Goal: Information Seeking & Learning: Learn about a topic

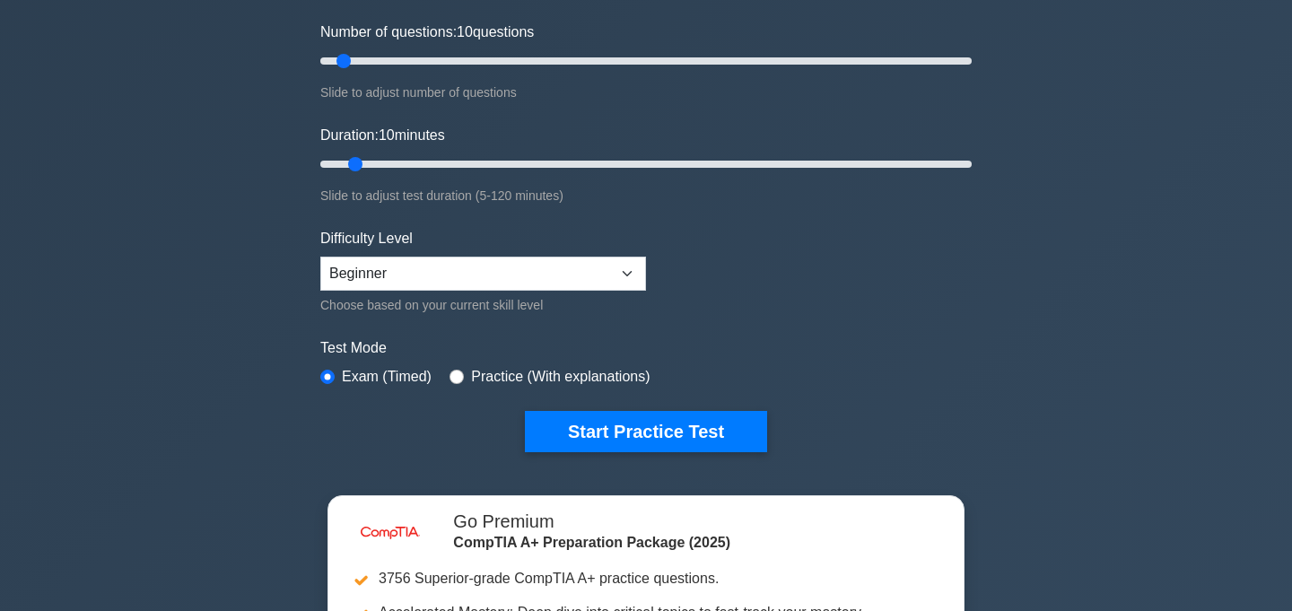
scroll to position [229, 0]
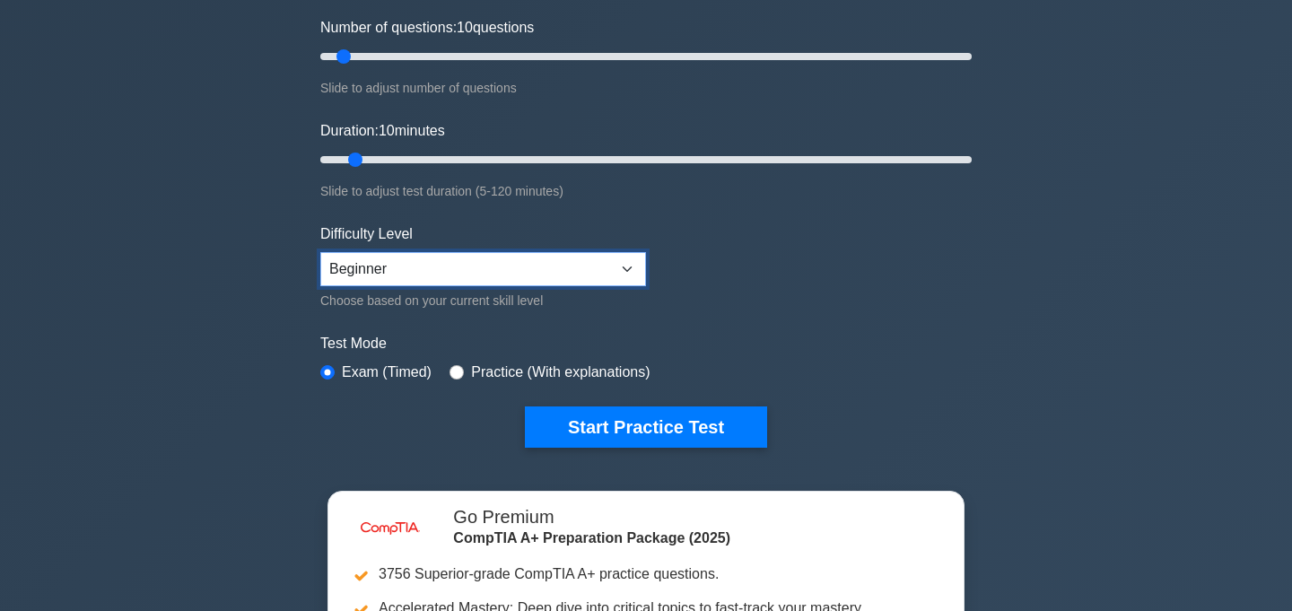
click at [410, 265] on select "Beginner Intermediate Expert" at bounding box center [483, 269] width 326 height 34
click at [412, 279] on select "Beginner Intermediate Expert" at bounding box center [483, 269] width 326 height 34
select select "intermediate"
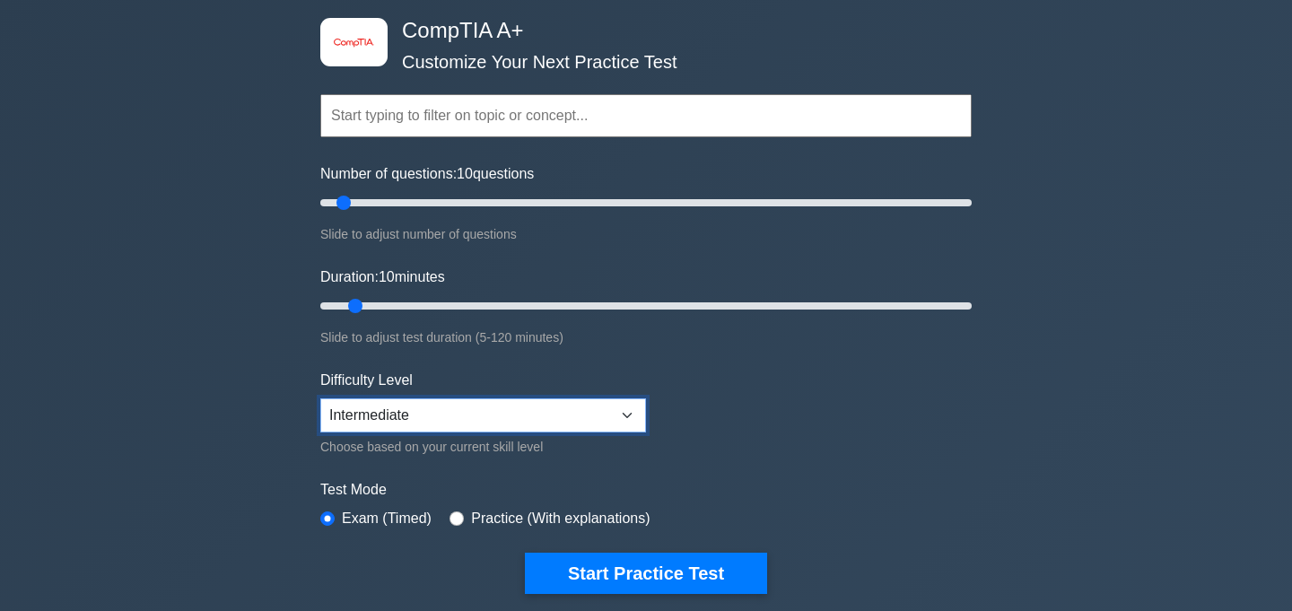
scroll to position [71, 0]
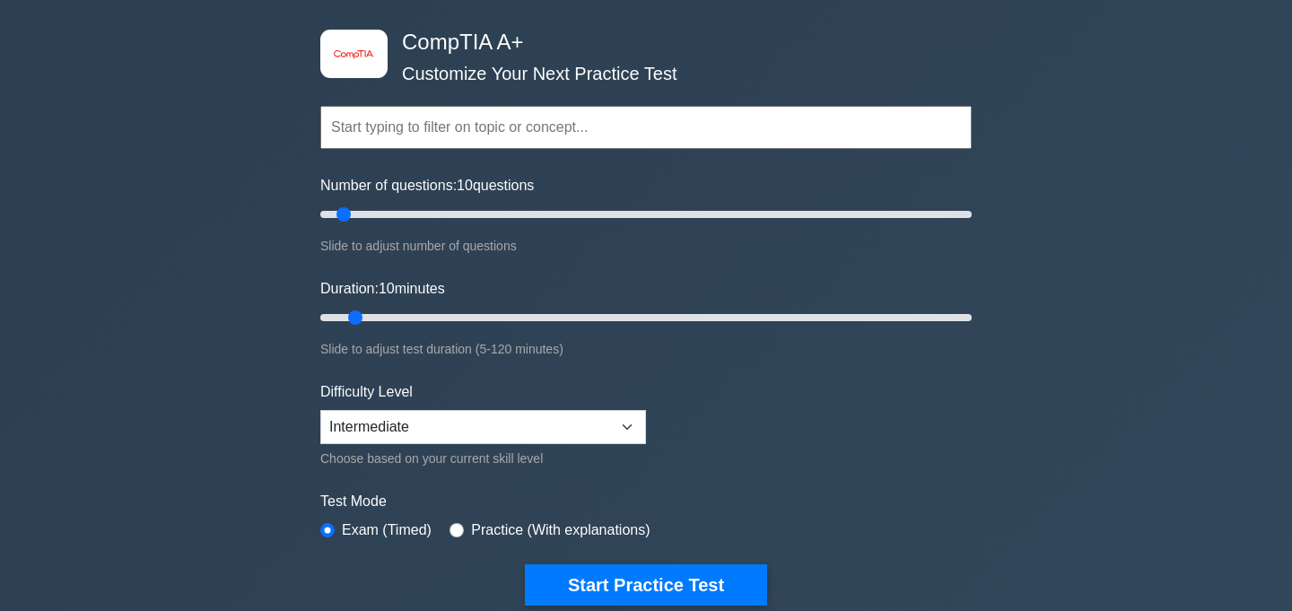
click at [423, 130] on input "text" at bounding box center [645, 127] width 651 height 43
click at [239, 182] on div "image/svg+xml CompTIA A+ Customize Your Next Practice Test Topics Hardware Oper…" at bounding box center [646, 498] width 1292 height 1022
drag, startPoint x: 343, startPoint y: 212, endPoint x: 332, endPoint y: 211, distance: 10.8
type input "5"
click at [332, 211] on input "Number of questions: 5 questions" at bounding box center [645, 215] width 651 height 22
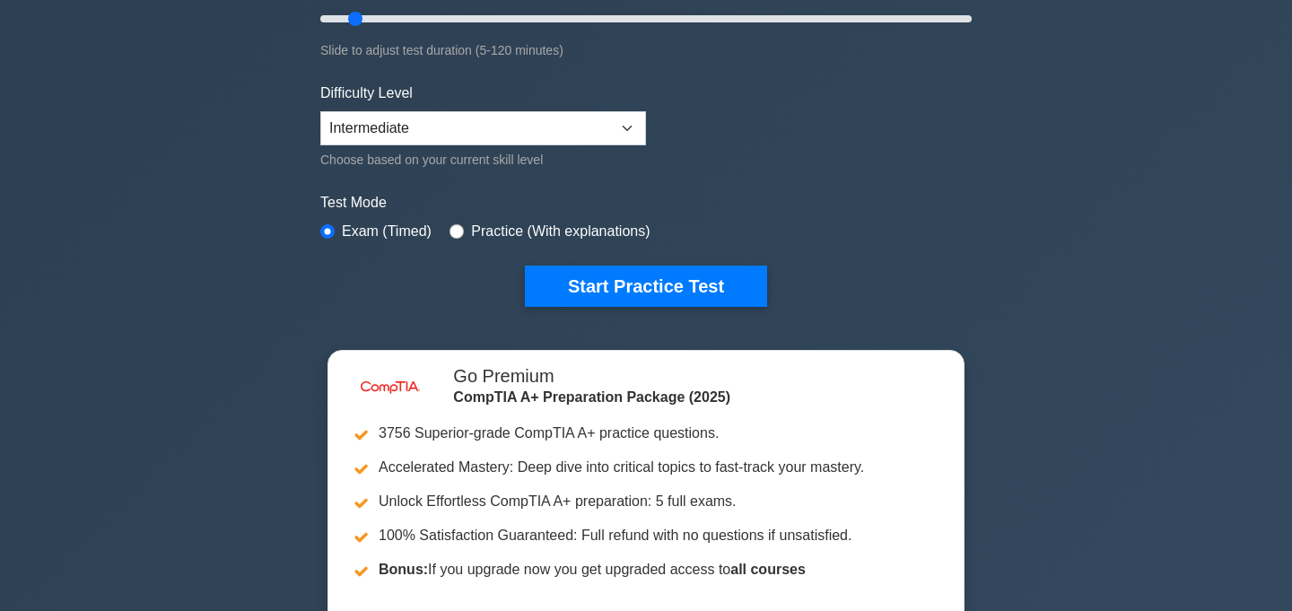
scroll to position [396, 0]
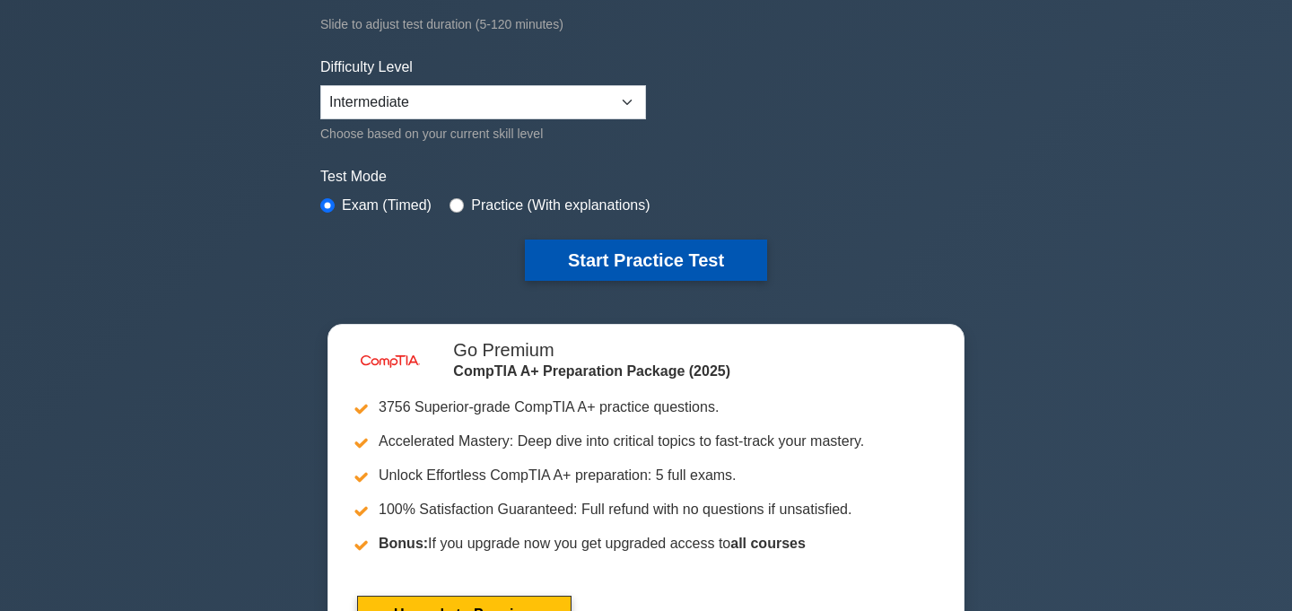
click at [586, 274] on button "Start Practice Test" at bounding box center [646, 259] width 242 height 41
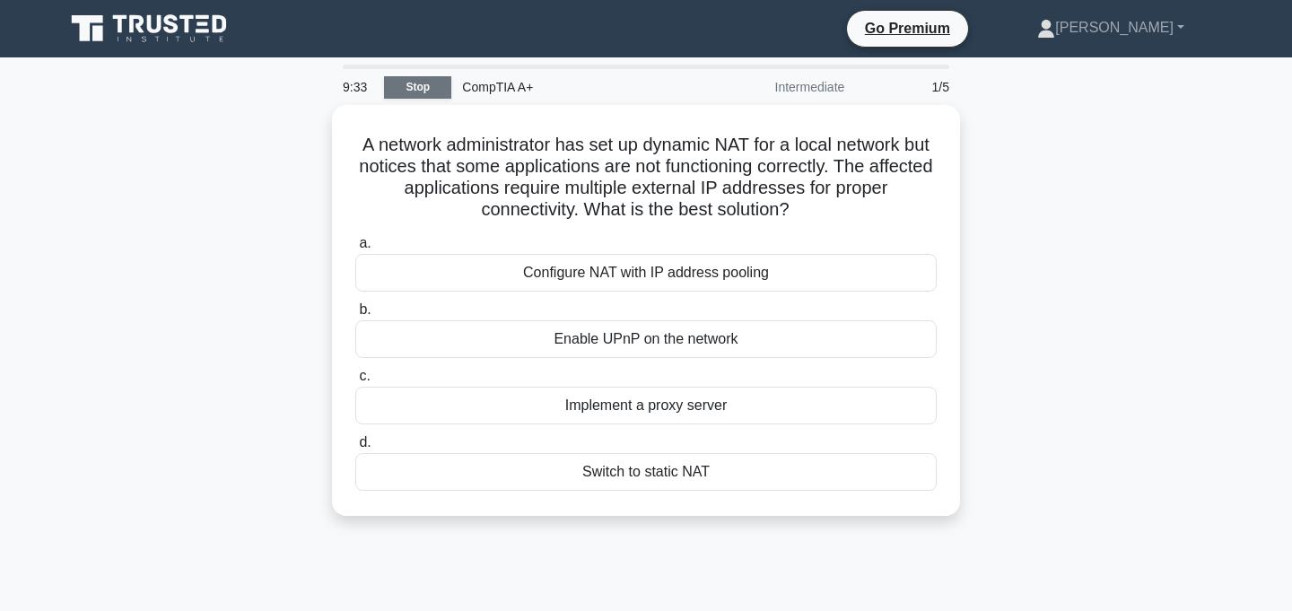
click at [431, 88] on link "Stop" at bounding box center [417, 87] width 67 height 22
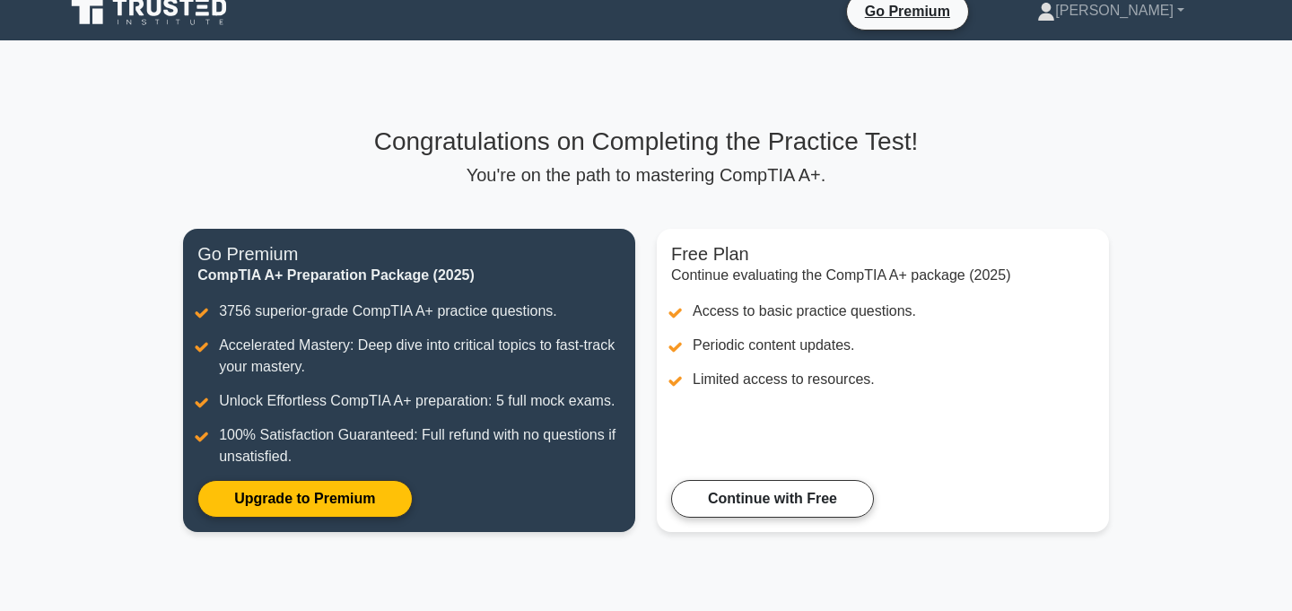
scroll to position [21, 0]
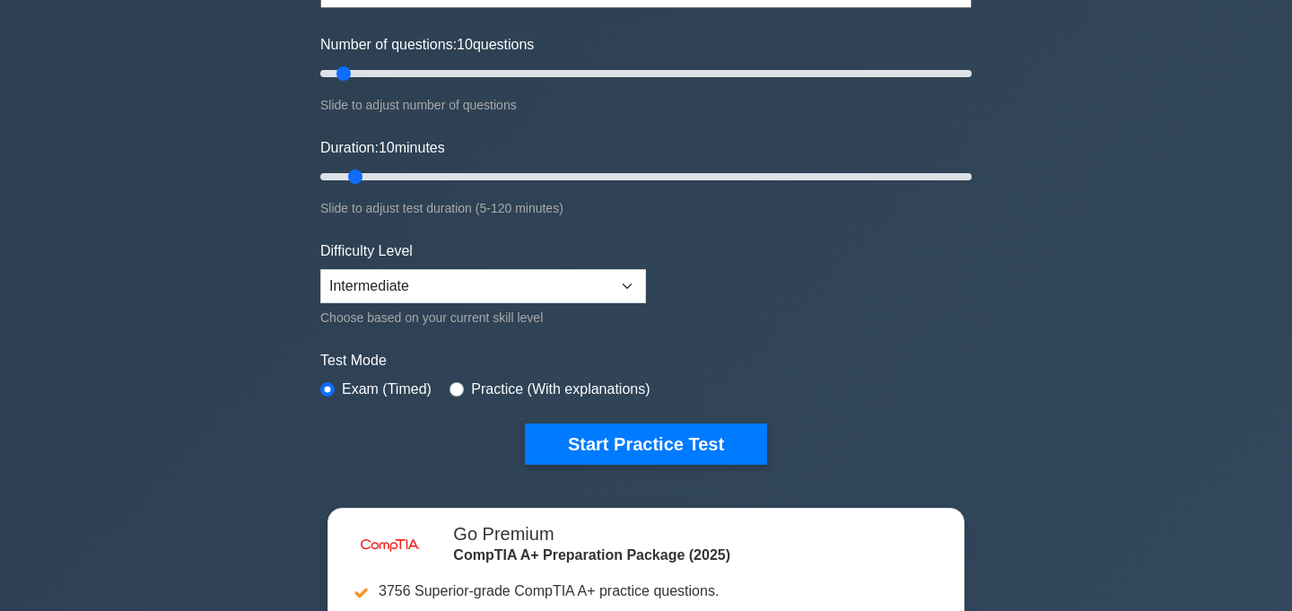
scroll to position [247, 0]
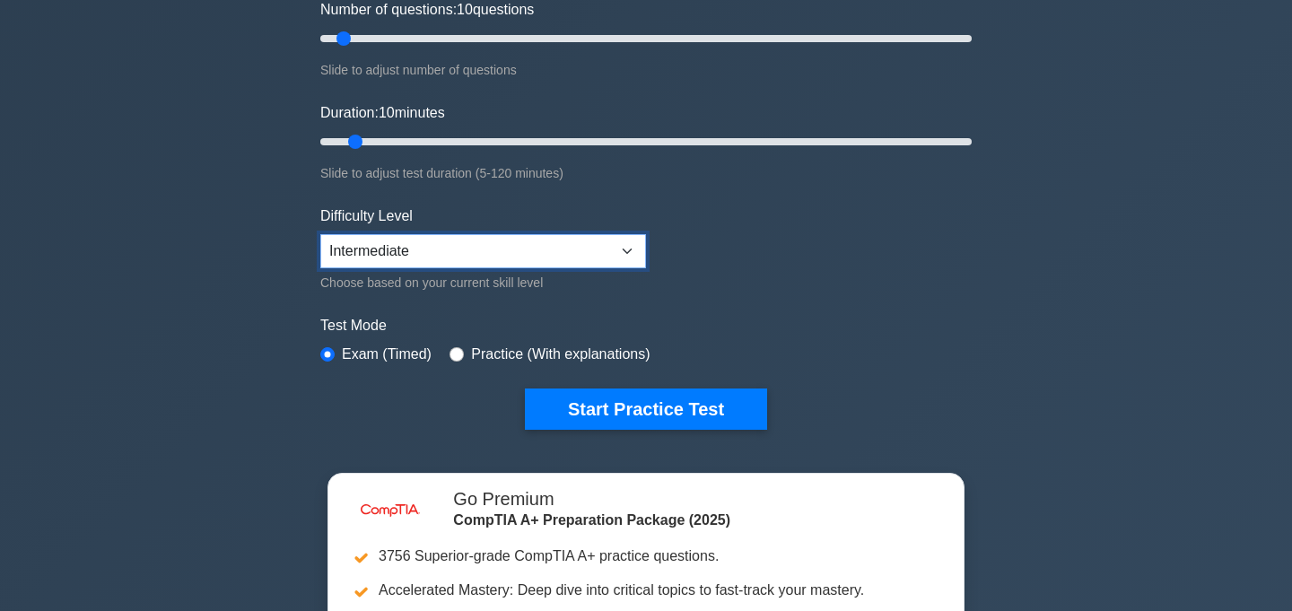
click at [554, 257] on select "Beginner Intermediate Expert" at bounding box center [483, 251] width 326 height 34
select select "beginner"
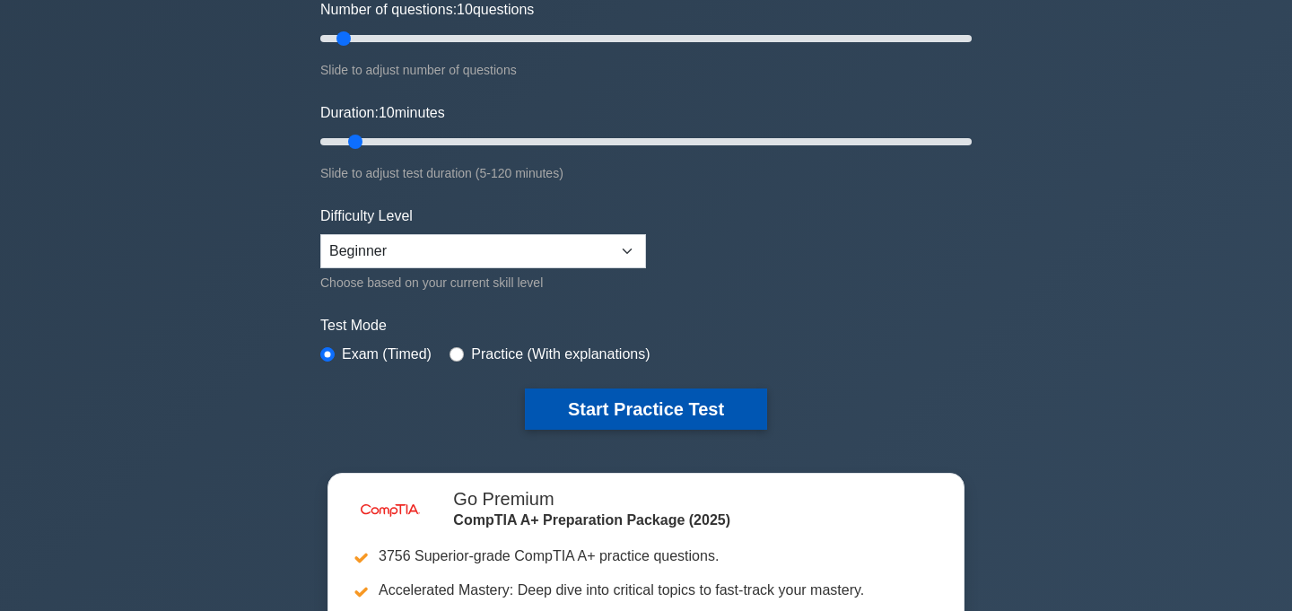
click at [590, 399] on button "Start Practice Test" at bounding box center [646, 408] width 242 height 41
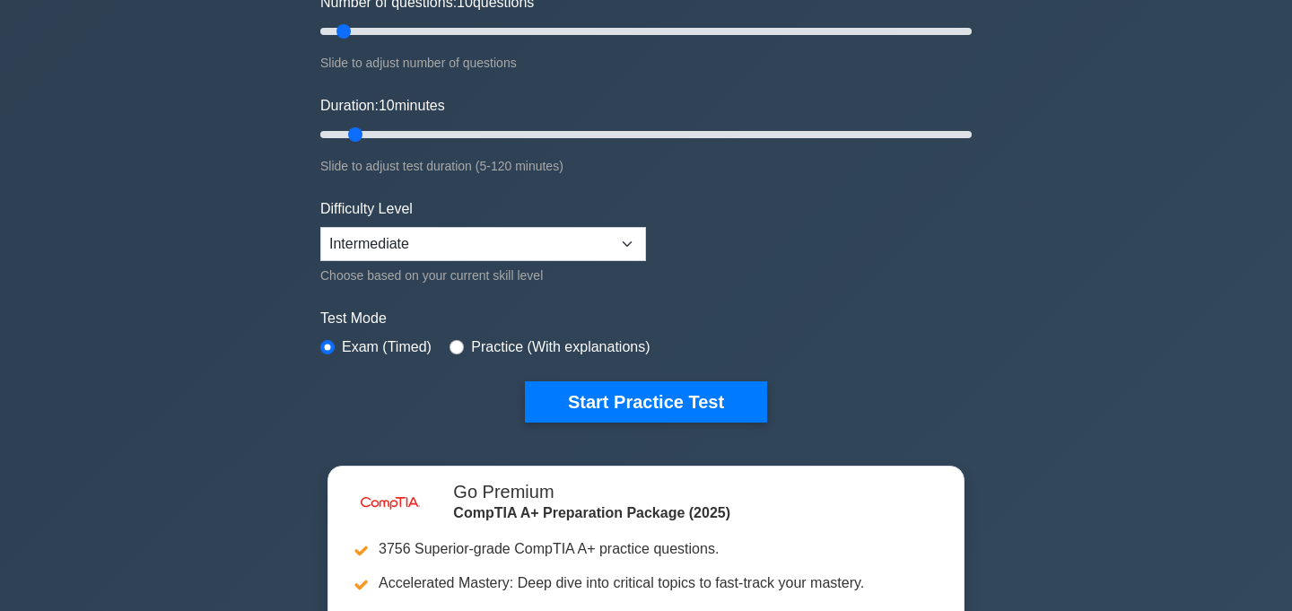
scroll to position [257, 0]
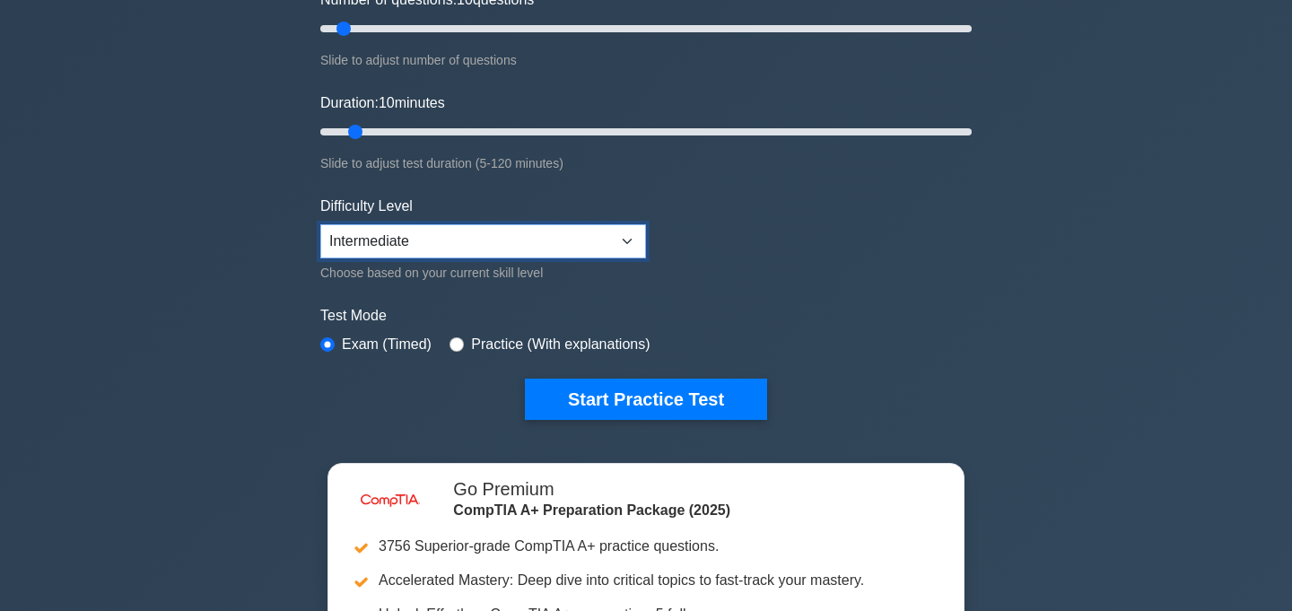
click at [463, 248] on select "Beginner Intermediate Expert" at bounding box center [483, 241] width 326 height 34
select select "beginner"
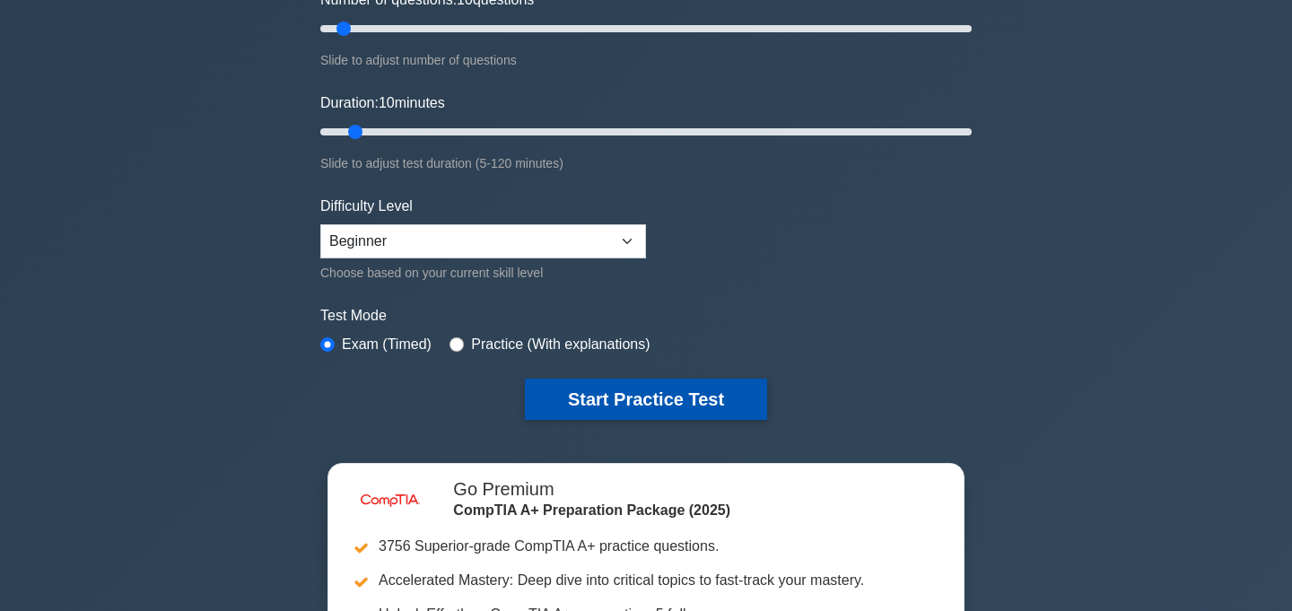
click at [559, 404] on button "Start Practice Test" at bounding box center [646, 399] width 242 height 41
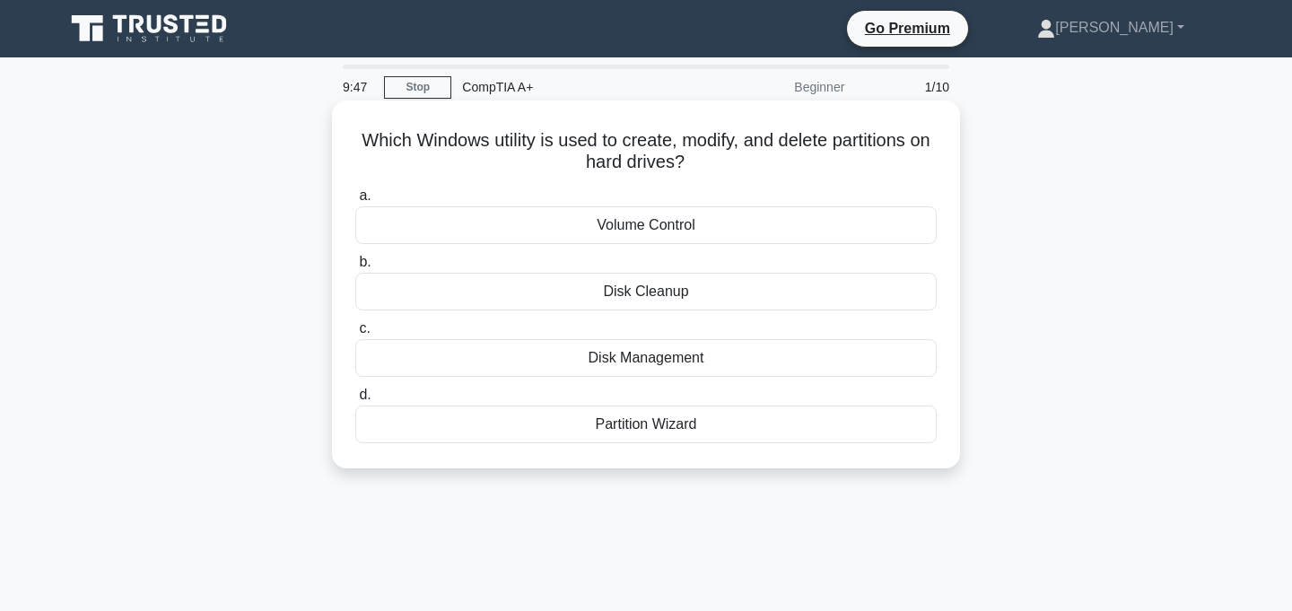
click at [653, 361] on div "Disk Management" at bounding box center [645, 358] width 581 height 38
click at [355, 335] on input "c. Disk Management" at bounding box center [355, 329] width 0 height 12
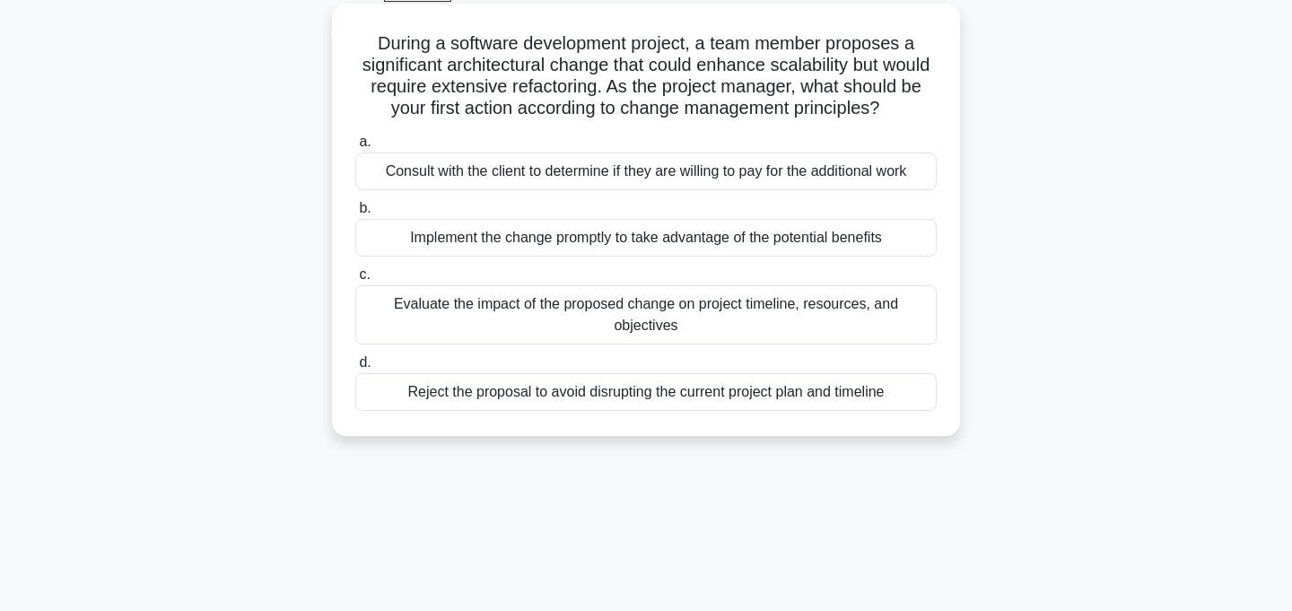
scroll to position [101, 0]
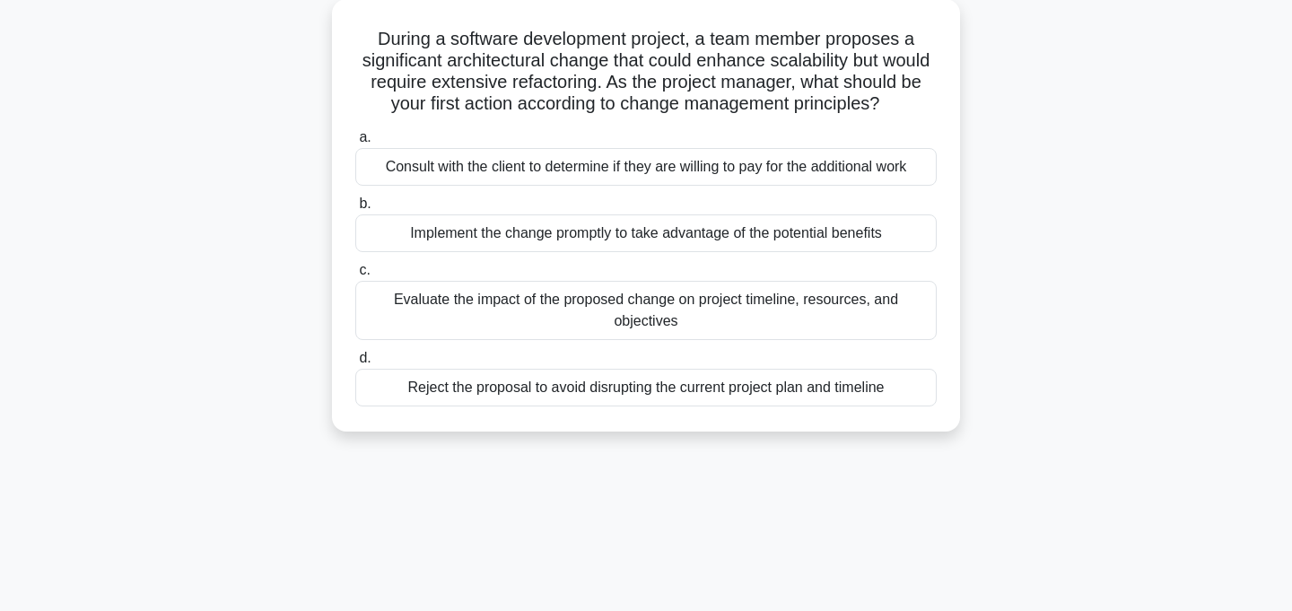
click at [654, 267] on label "c. Evaluate the impact of the proposed change on project timeline, resources, a…" at bounding box center [645, 299] width 581 height 81
click at [355, 267] on input "c. Evaluate the impact of the proposed change on project timeline, resources, a…" at bounding box center [355, 271] width 0 height 12
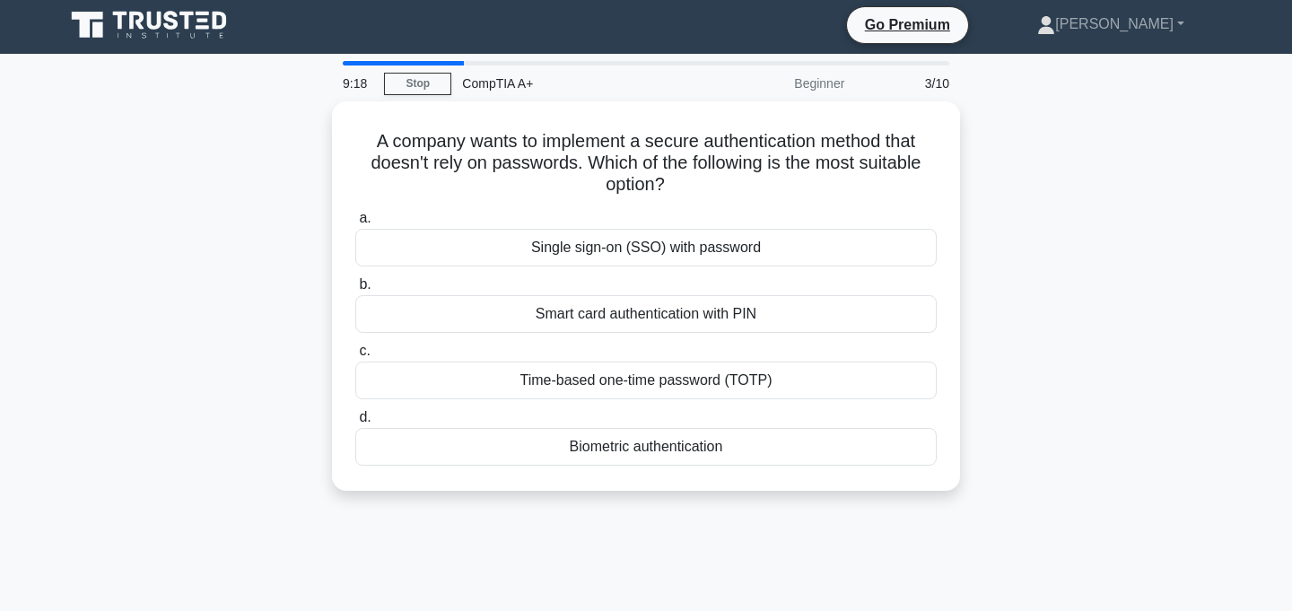
scroll to position [0, 0]
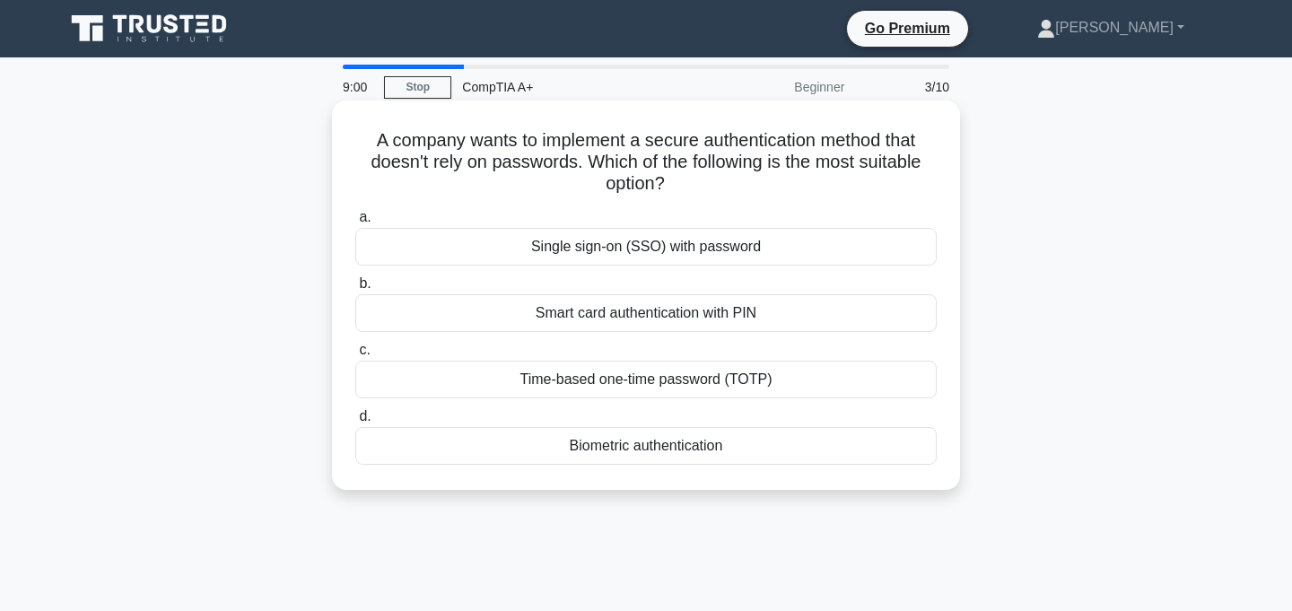
click at [615, 449] on div "Biometric authentication" at bounding box center [645, 446] width 581 height 38
click at [355, 422] on input "d. Biometric authentication" at bounding box center [355, 417] width 0 height 12
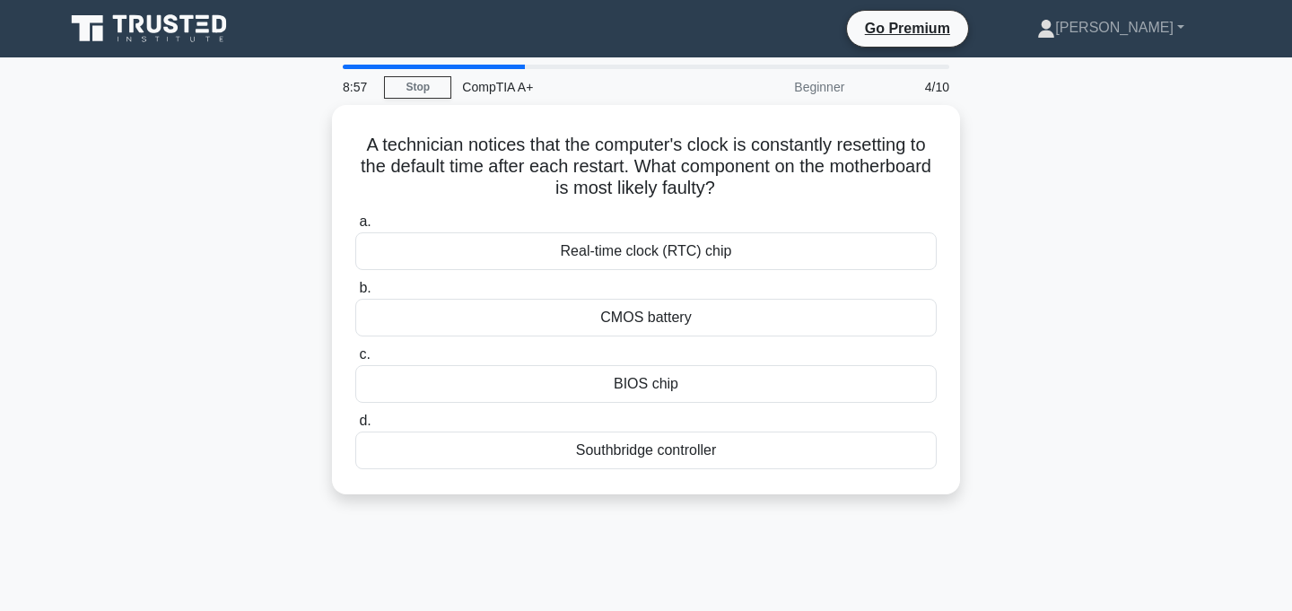
click at [1057, 365] on div "A technician notices that the computer's clock is constantly resetting to the d…" at bounding box center [646, 310] width 1184 height 411
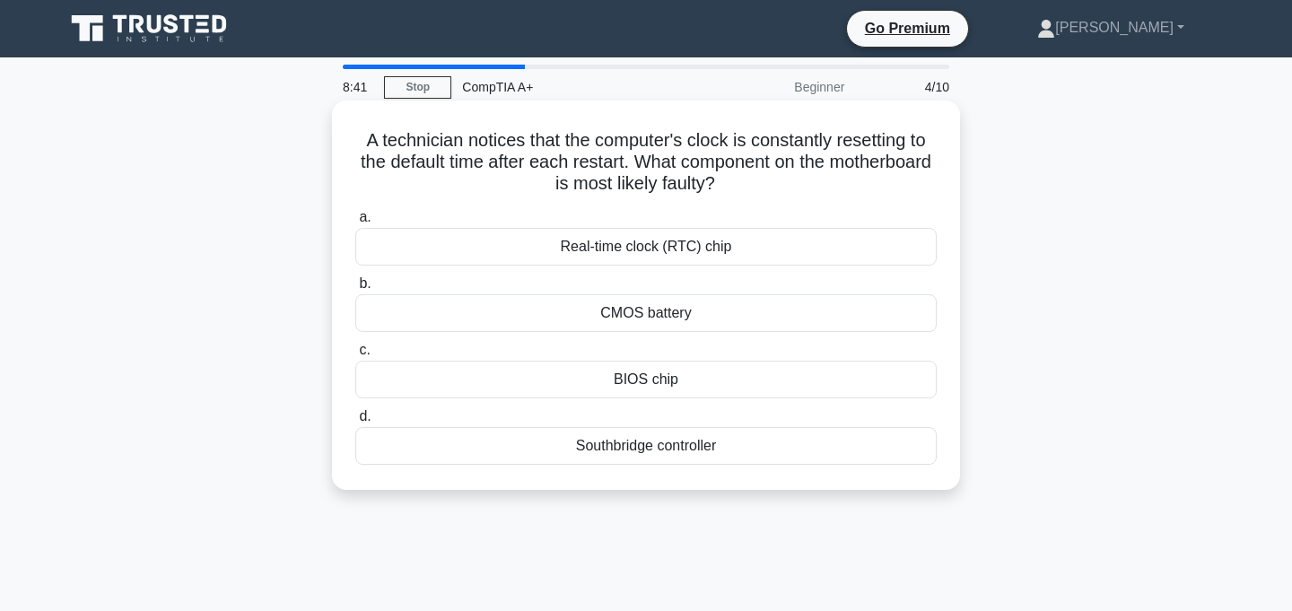
click at [864, 318] on div "CMOS battery" at bounding box center [645, 313] width 581 height 38
click at [355, 290] on input "b. CMOS battery" at bounding box center [355, 284] width 0 height 12
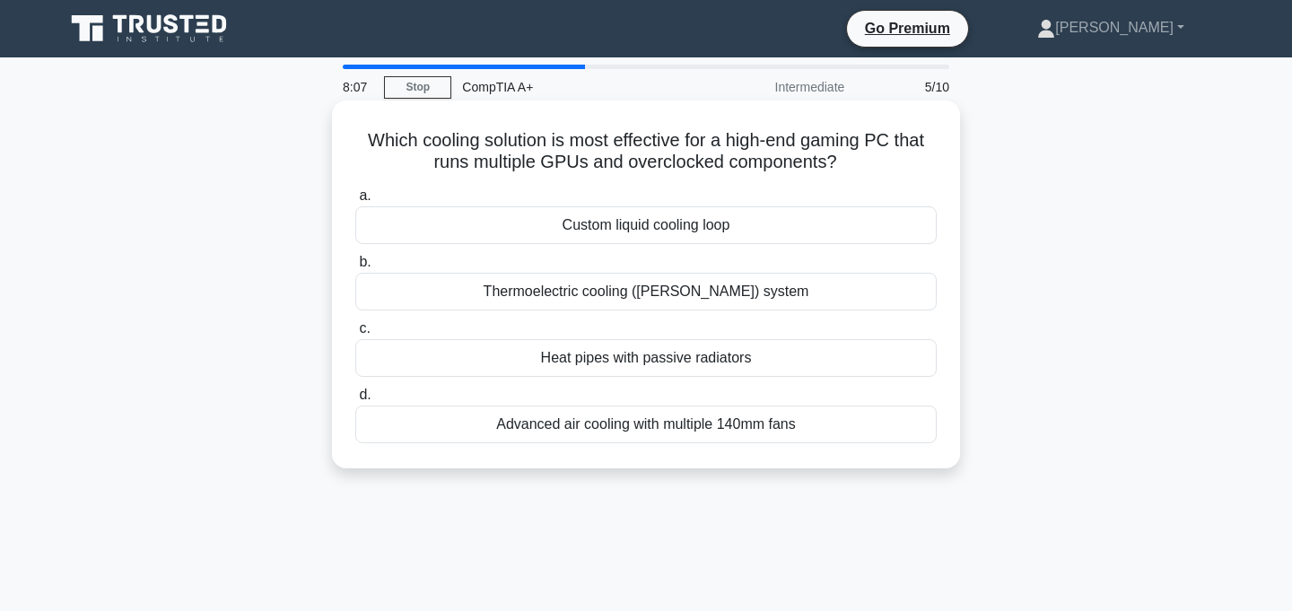
click at [740, 298] on div "Thermoelectric cooling ([PERSON_NAME]) system" at bounding box center [645, 292] width 581 height 38
click at [355, 268] on input "b. Thermoelectric cooling (Peltier) system" at bounding box center [355, 263] width 0 height 12
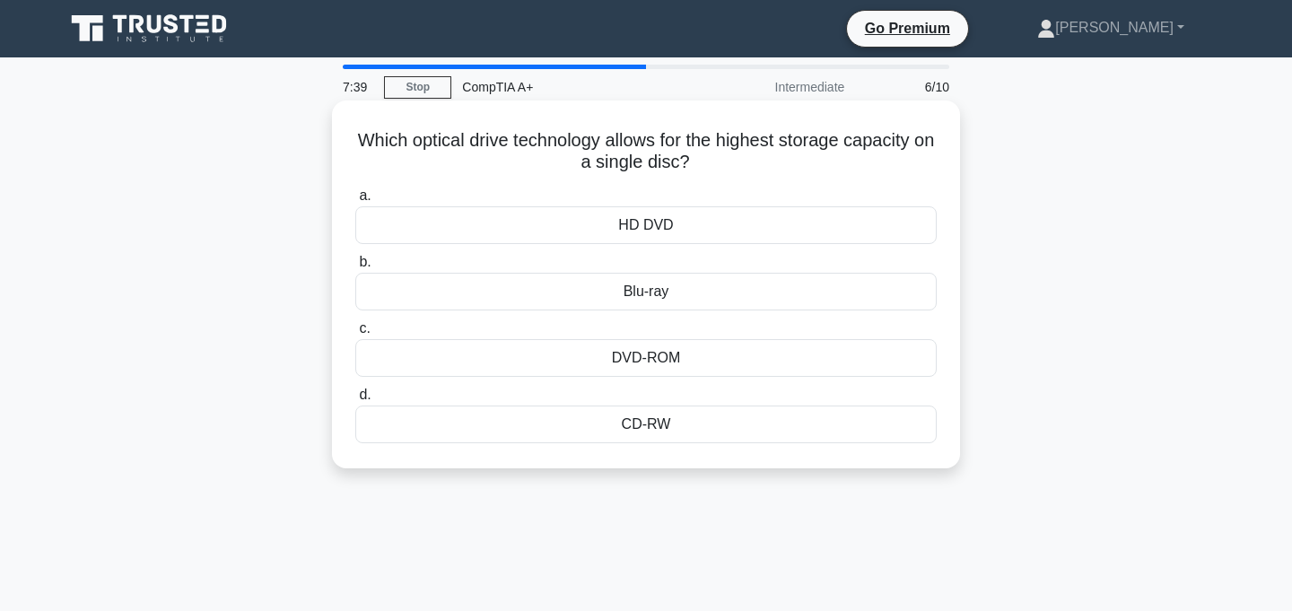
click at [639, 285] on div "Blu-ray" at bounding box center [645, 292] width 581 height 38
click at [355, 268] on input "b. Blu-ray" at bounding box center [355, 263] width 0 height 12
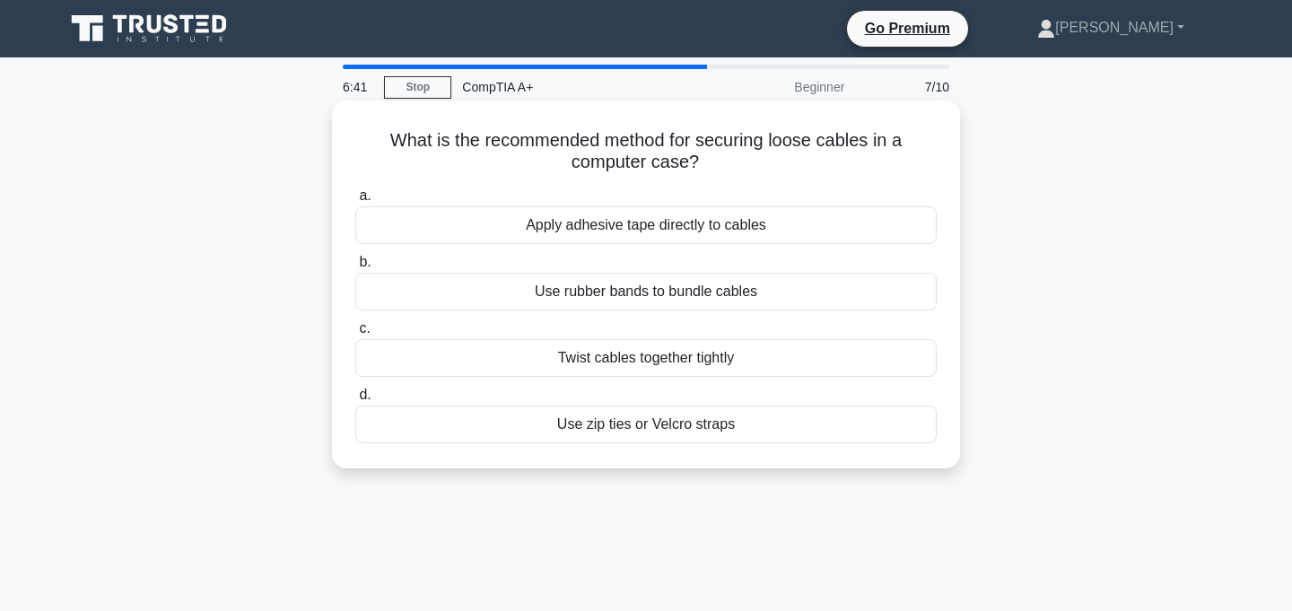
click at [732, 431] on div "Use zip ties or Velcro straps" at bounding box center [645, 424] width 581 height 38
click at [355, 401] on input "d. Use zip ties or Velcro straps" at bounding box center [355, 395] width 0 height 12
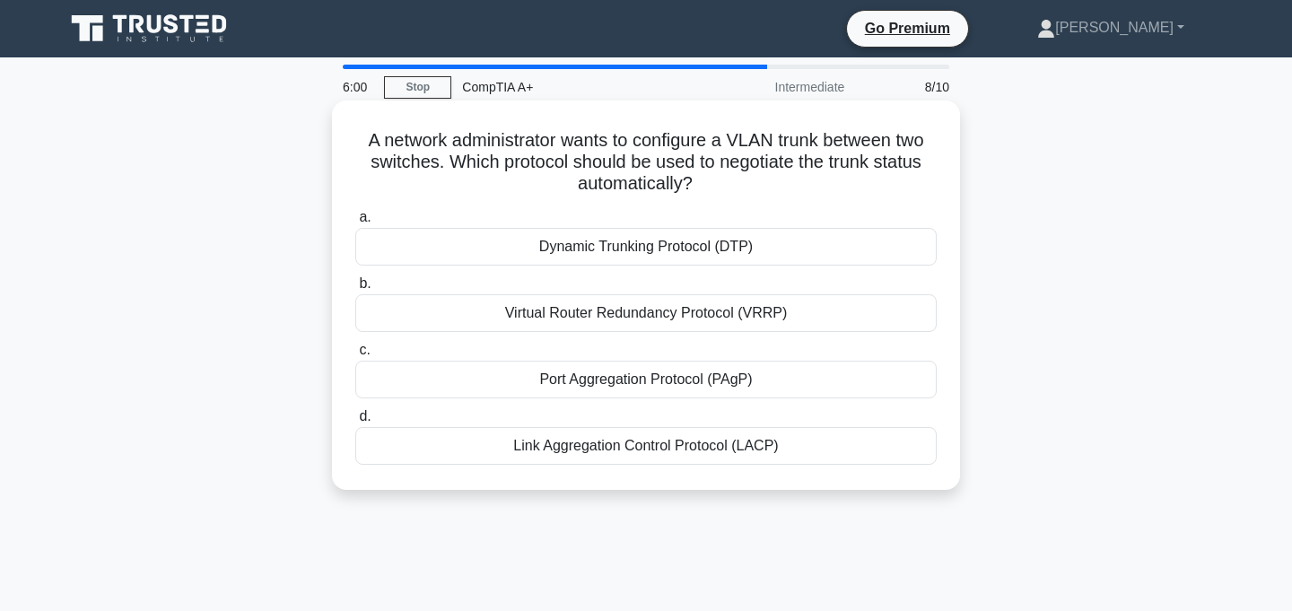
click at [689, 252] on div "Dynamic Trunking Protocol (DTP)" at bounding box center [645, 247] width 581 height 38
click at [355, 223] on input "a. Dynamic Trunking Protocol (DTP)" at bounding box center [355, 218] width 0 height 12
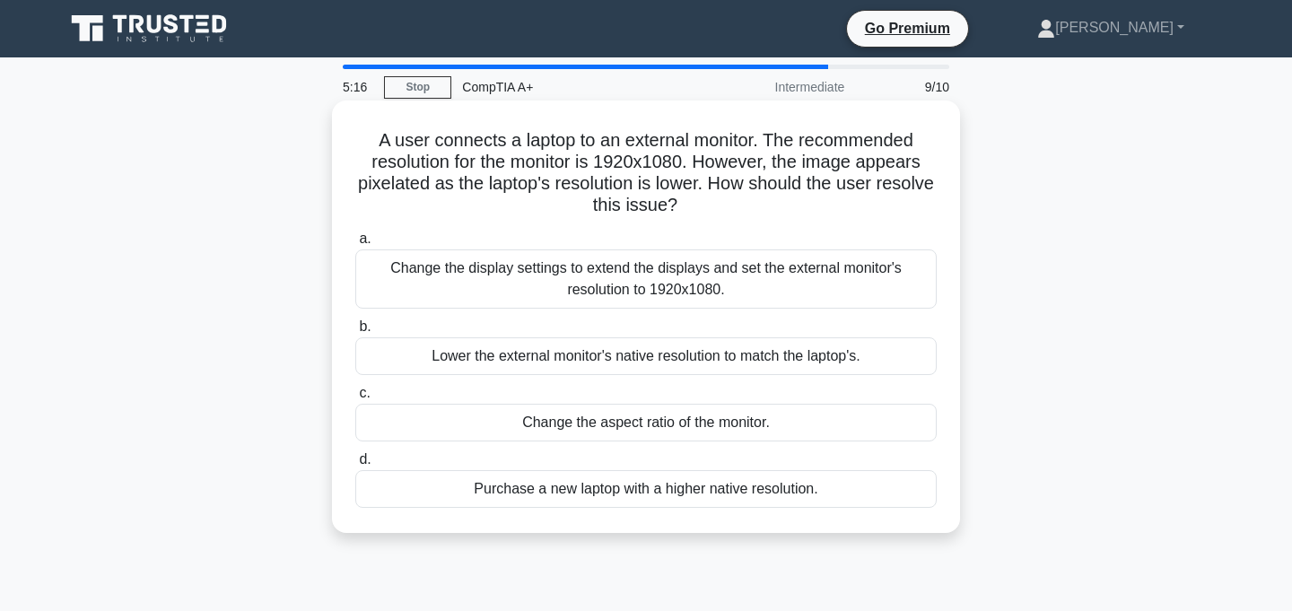
click at [768, 419] on div "Change the aspect ratio of the monitor." at bounding box center [645, 423] width 581 height 38
click at [355, 399] on input "c. Change the aspect ratio of the monitor." at bounding box center [355, 393] width 0 height 12
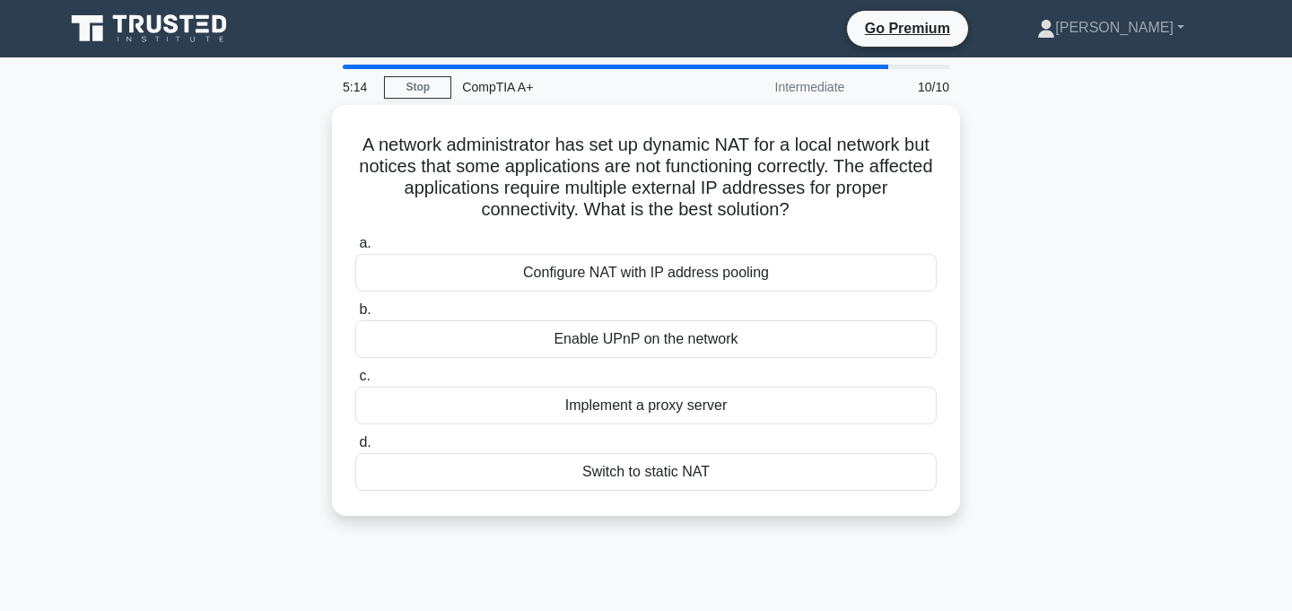
click at [1076, 390] on div "A network administrator has set up dynamic NAT for a local network but notices …" at bounding box center [646, 321] width 1184 height 432
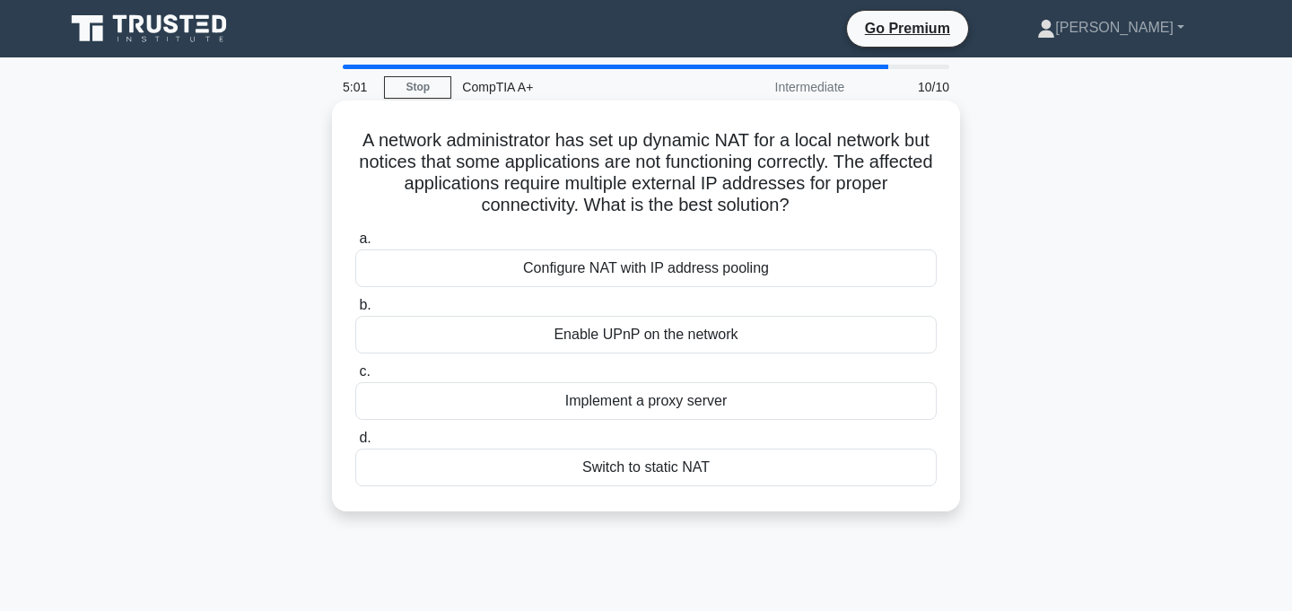
click at [717, 465] on div "Switch to static NAT" at bounding box center [645, 467] width 581 height 38
click at [355, 444] on input "d. Switch to static NAT" at bounding box center [355, 438] width 0 height 12
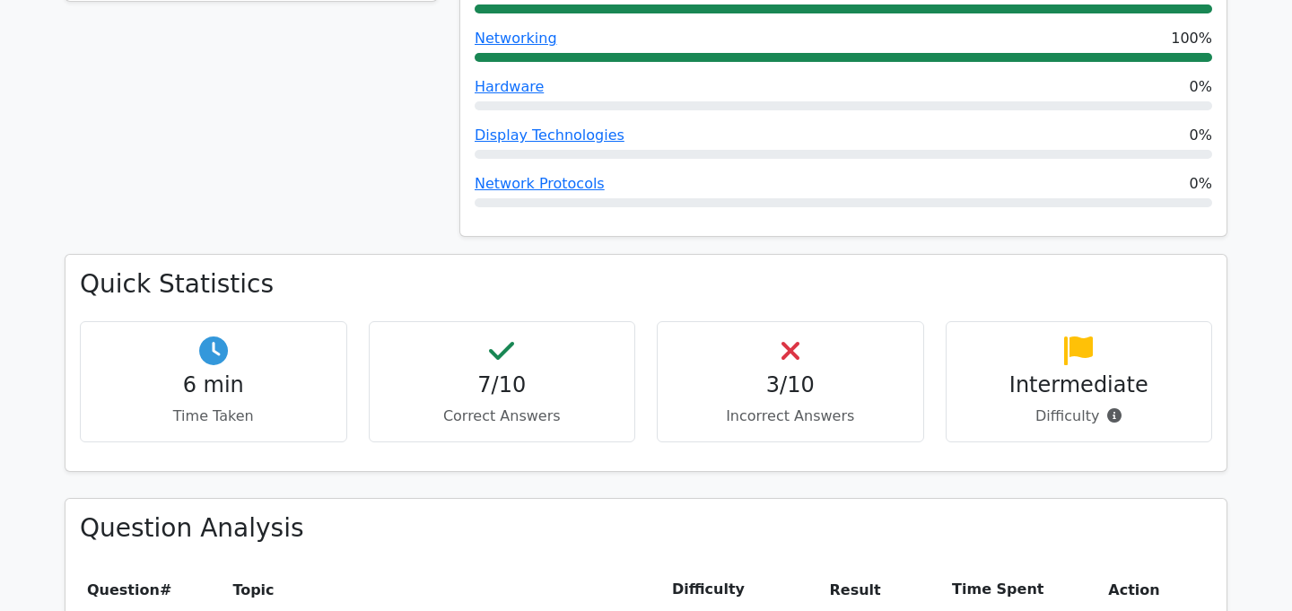
click at [793, 336] on icon at bounding box center [790, 350] width 18 height 29
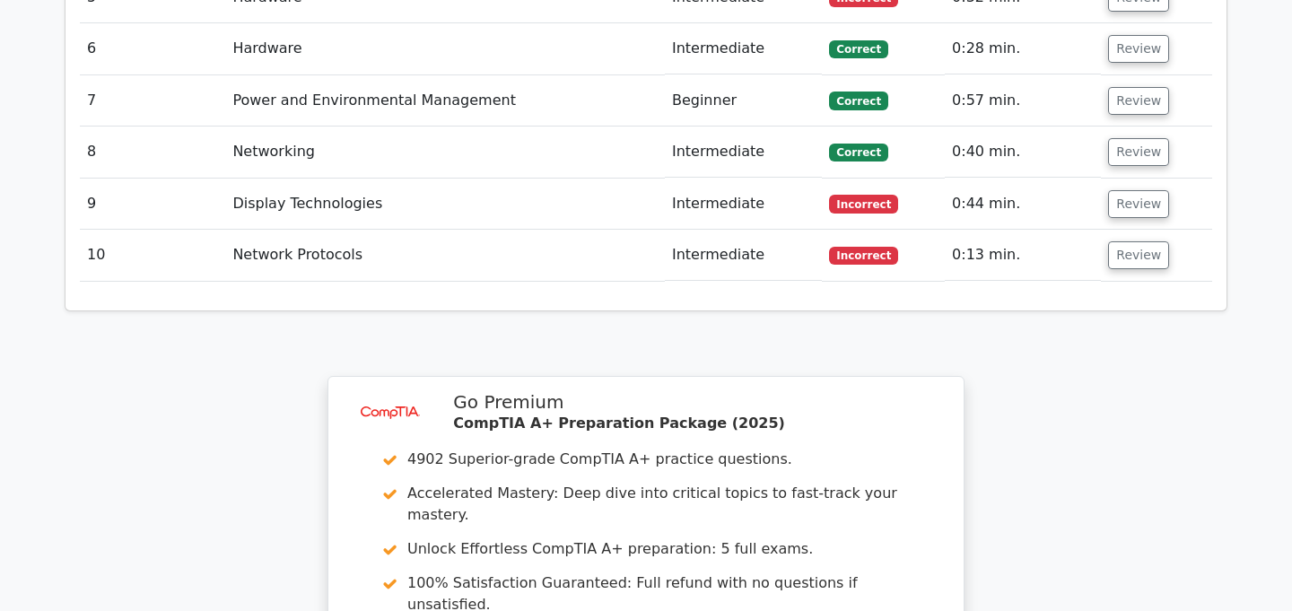
scroll to position [2615, 0]
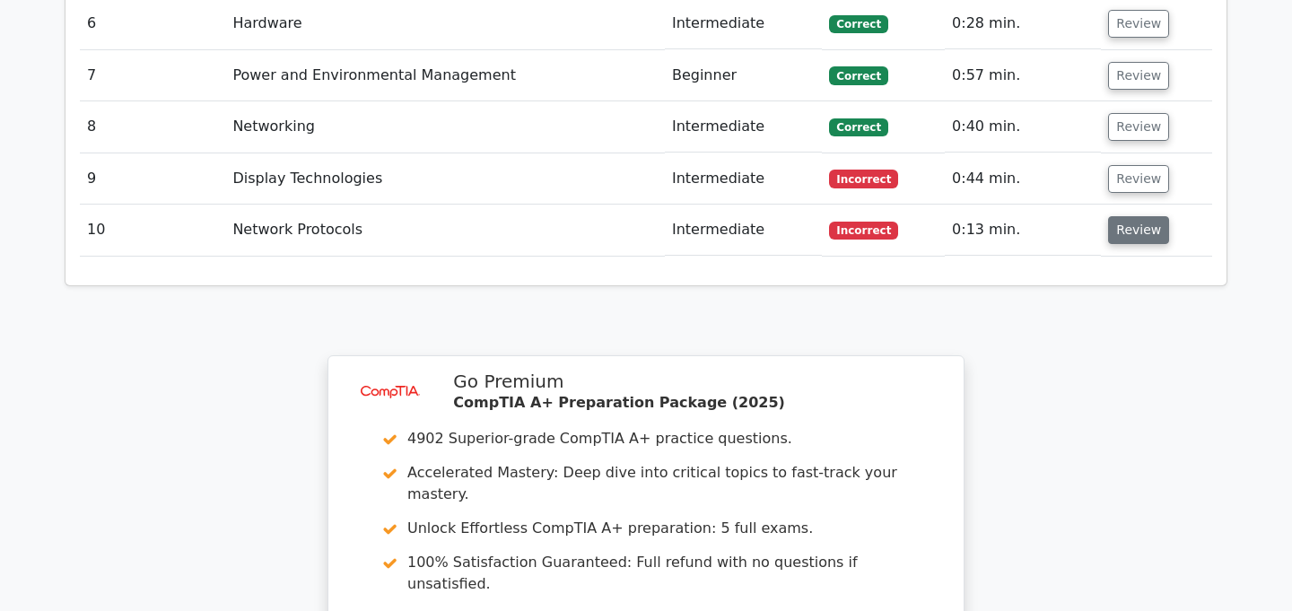
click at [1121, 216] on button "Review" at bounding box center [1138, 230] width 61 height 28
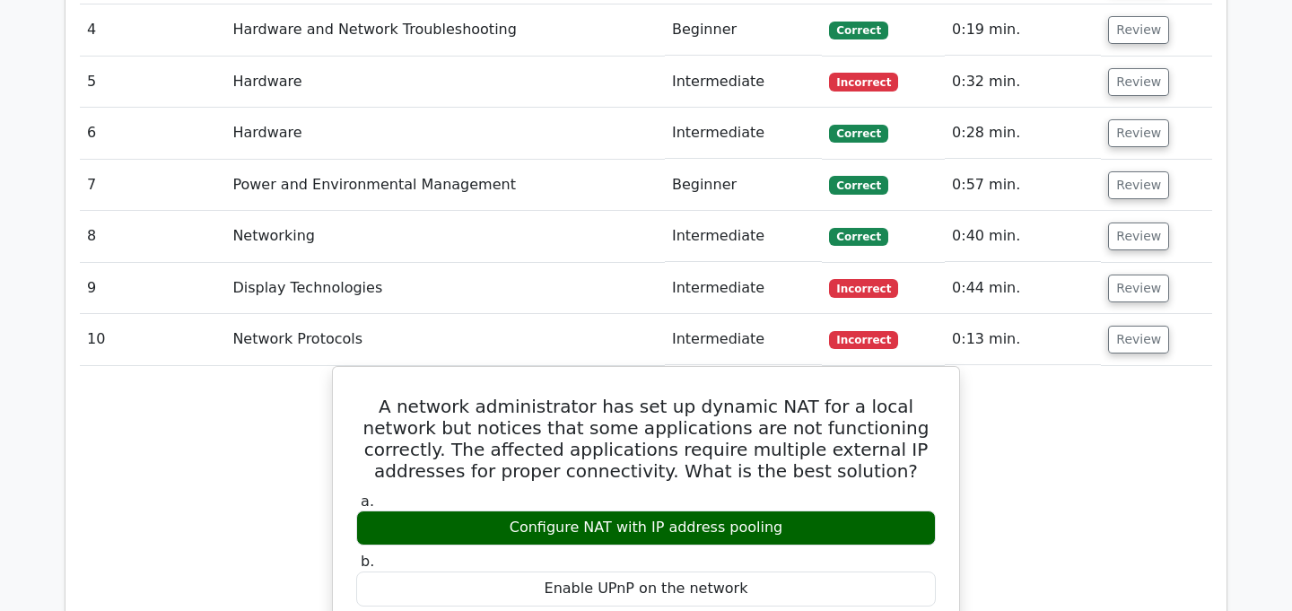
scroll to position [2503, 0]
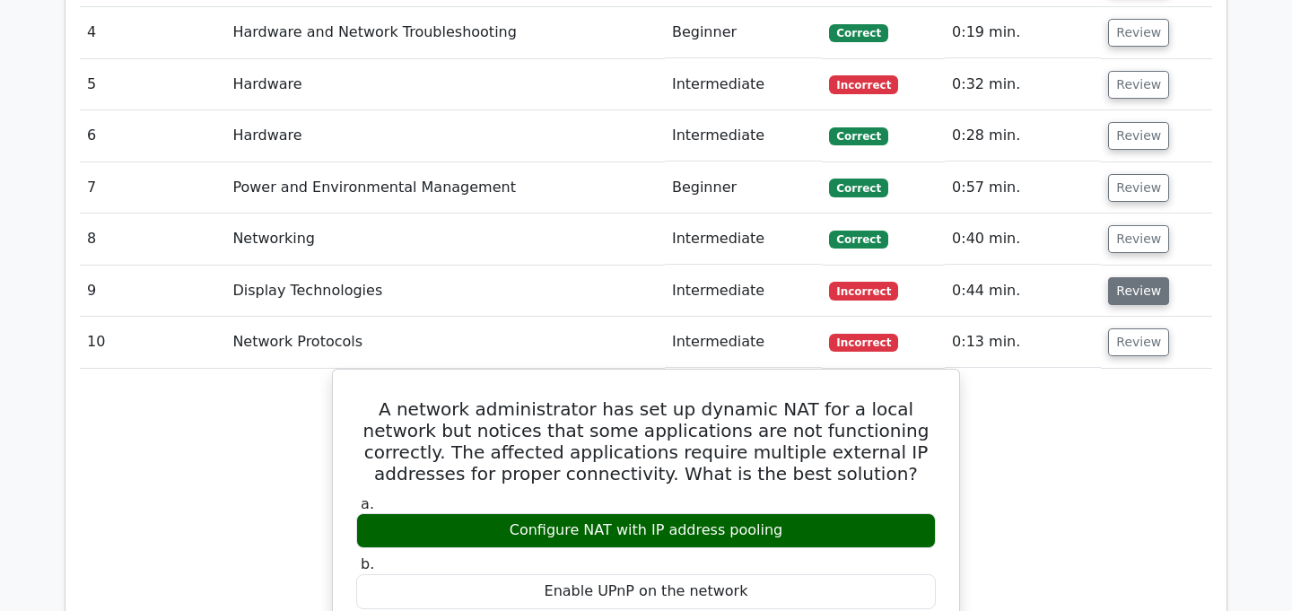
click at [1132, 277] on button "Review" at bounding box center [1138, 291] width 61 height 28
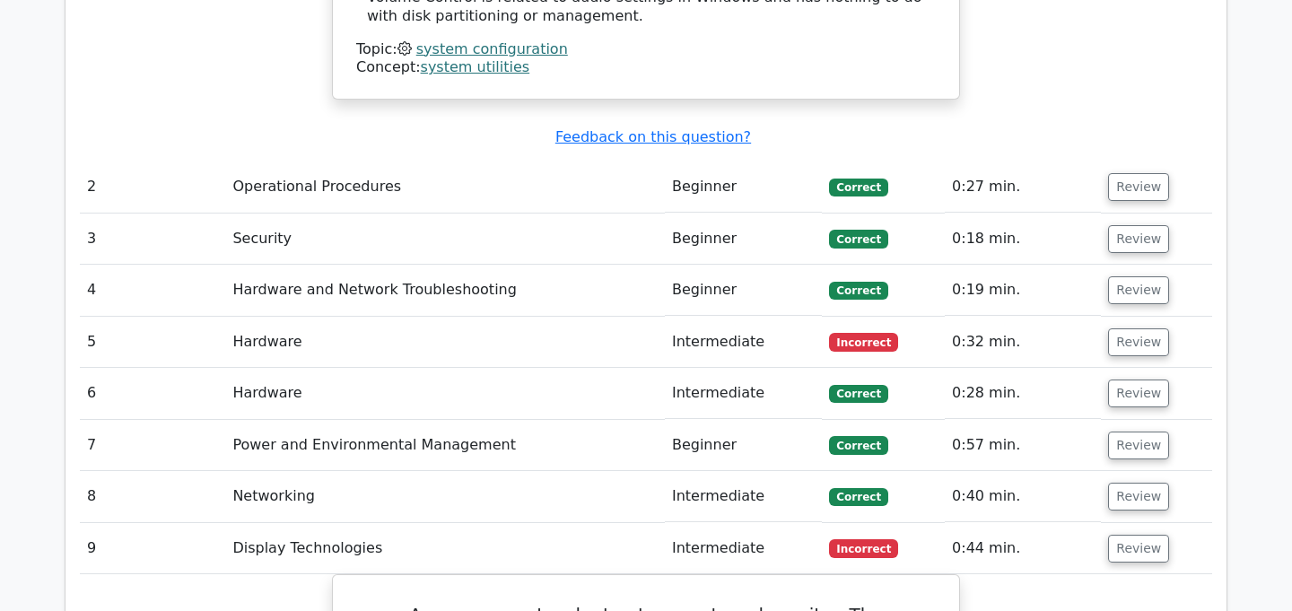
scroll to position [2243, 0]
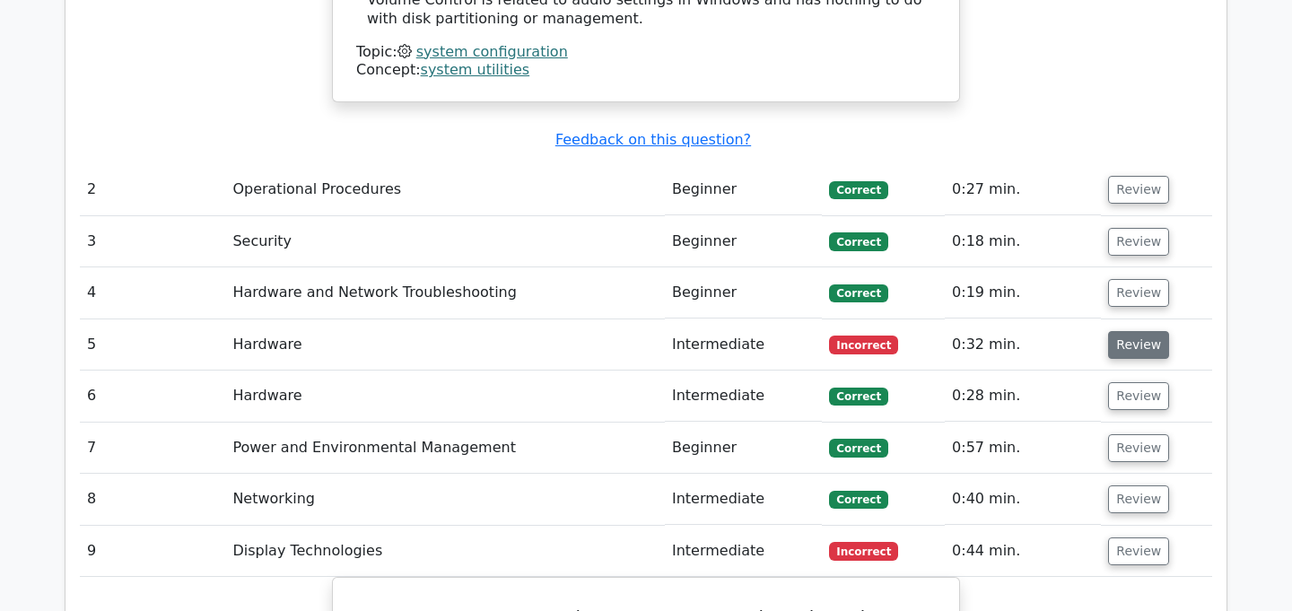
click at [1124, 331] on button "Review" at bounding box center [1138, 345] width 61 height 28
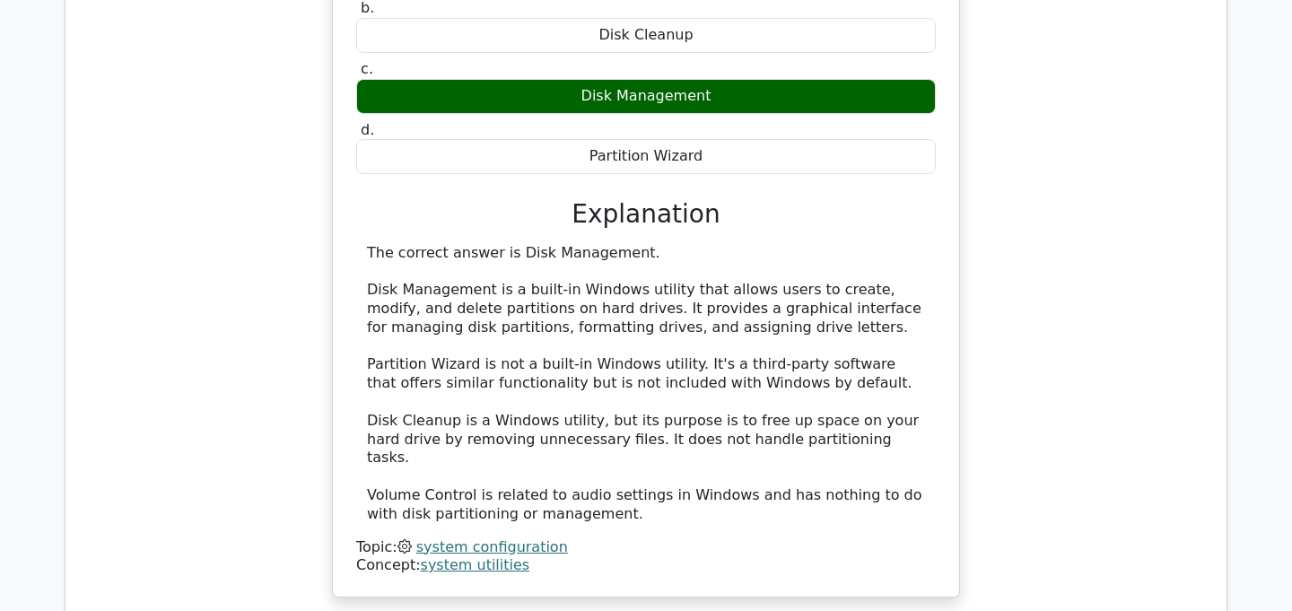
scroll to position [1457, 0]
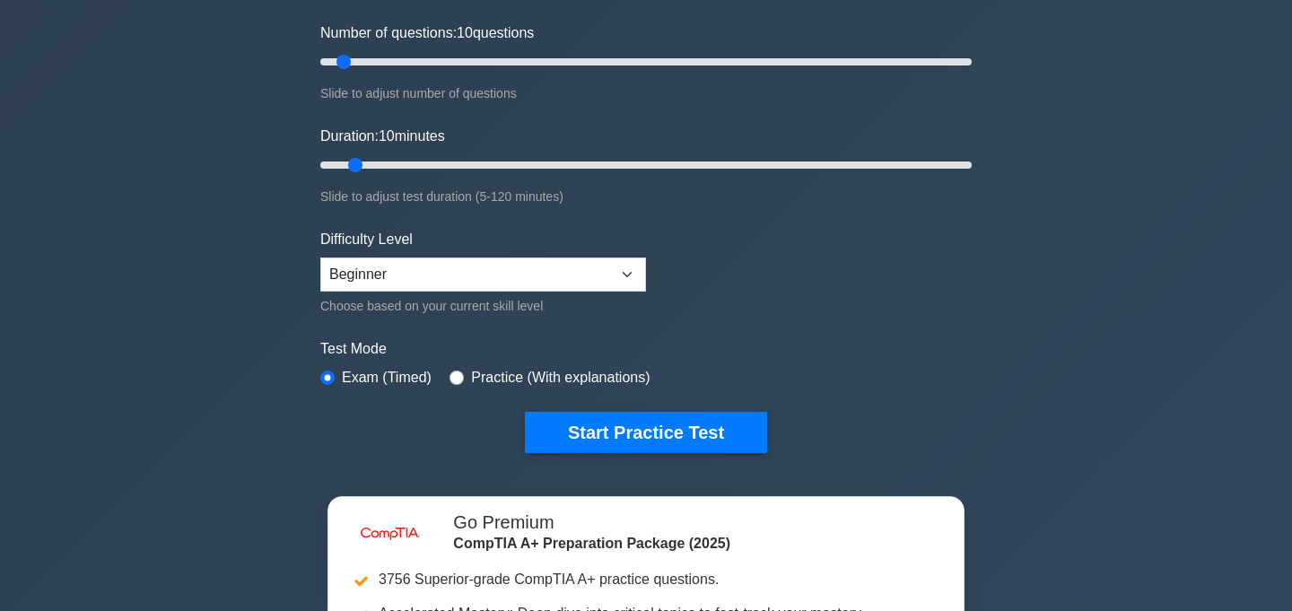
scroll to position [224, 0]
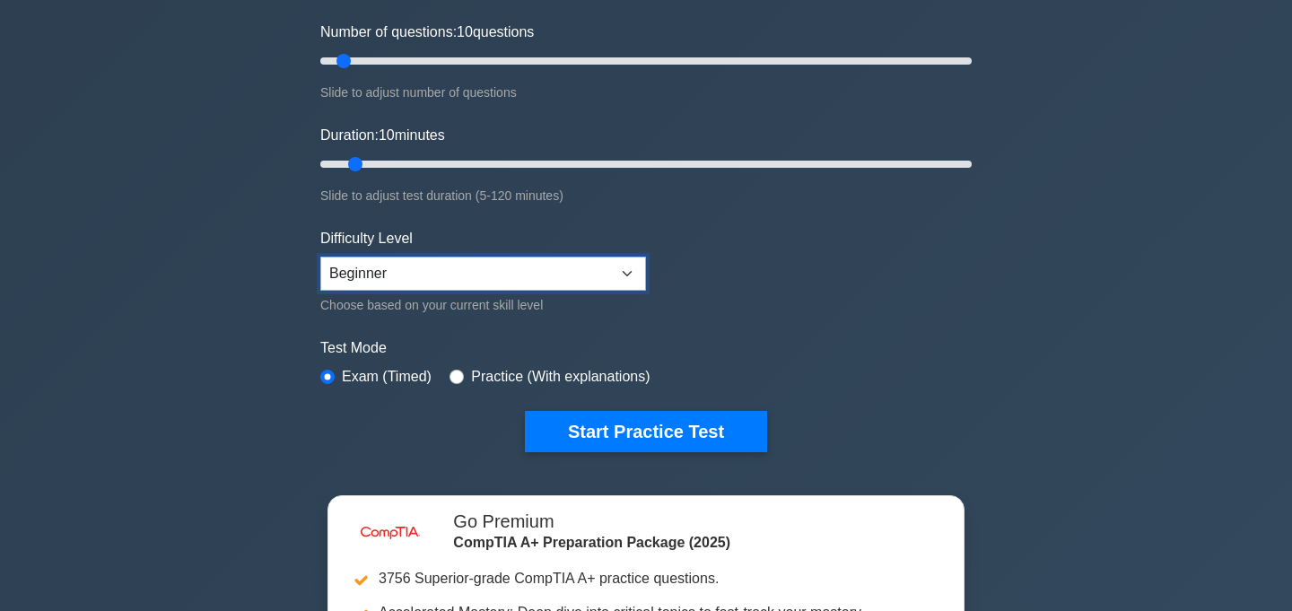
click at [415, 282] on select "Beginner Intermediate Expert" at bounding box center [483, 274] width 326 height 34
select select "intermediate"
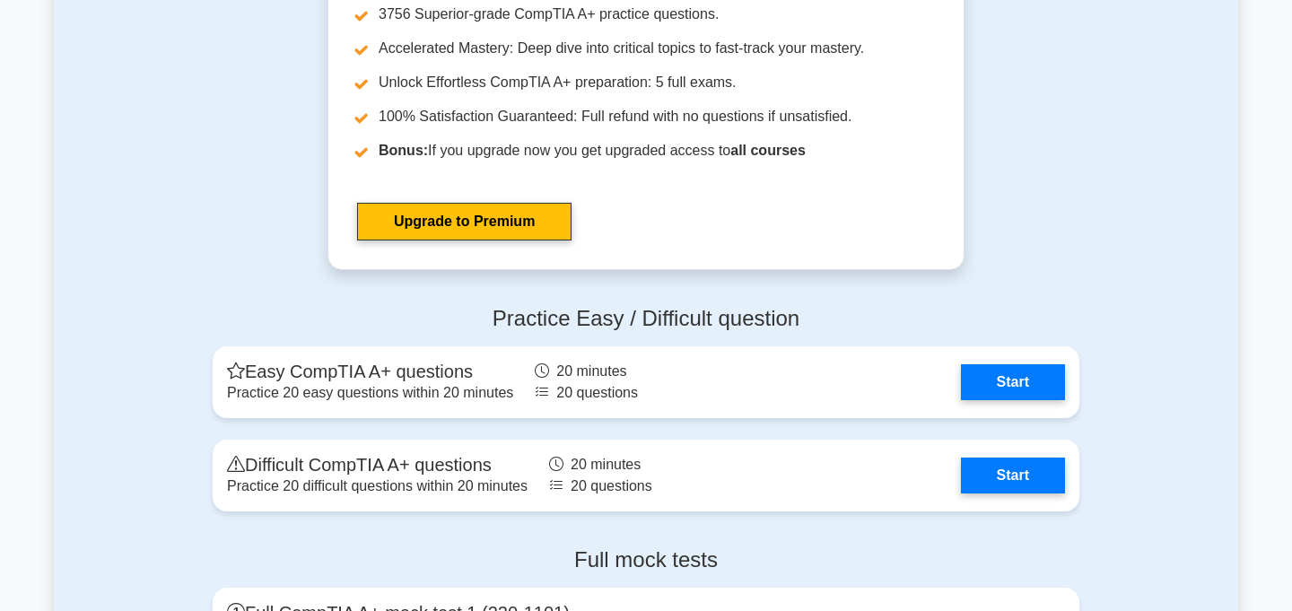
scroll to position [4134, 0]
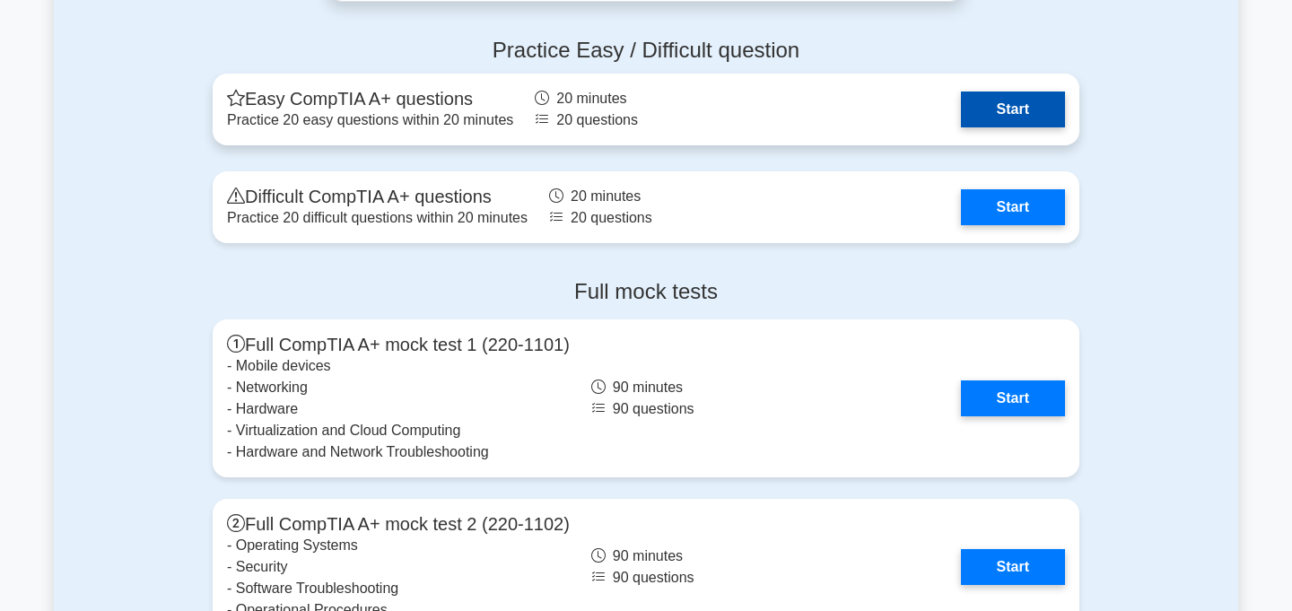
click at [961, 125] on link "Start" at bounding box center [1013, 109] width 104 height 36
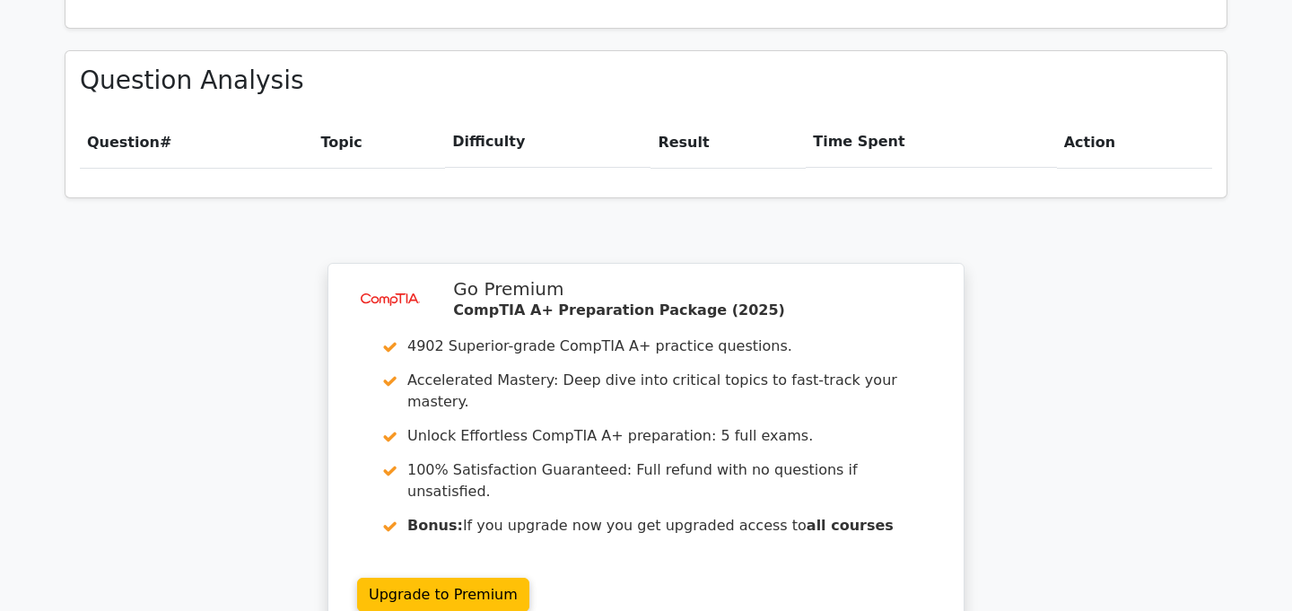
scroll to position [1451, 0]
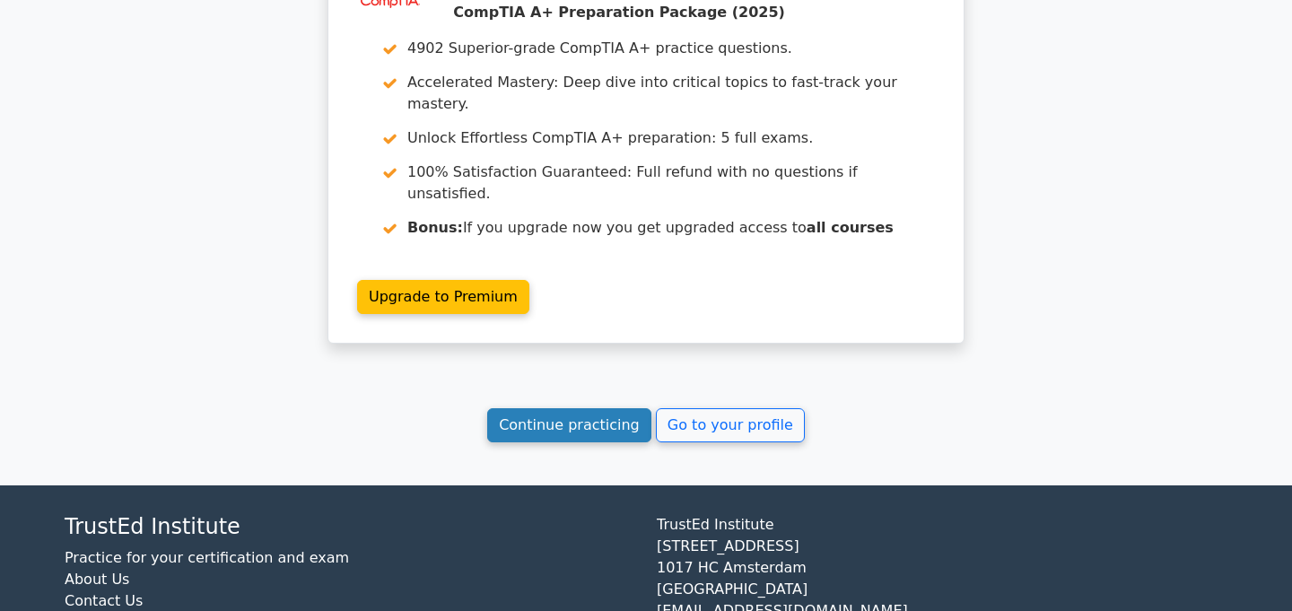
click at [618, 408] on link "Continue practicing" at bounding box center [569, 425] width 164 height 34
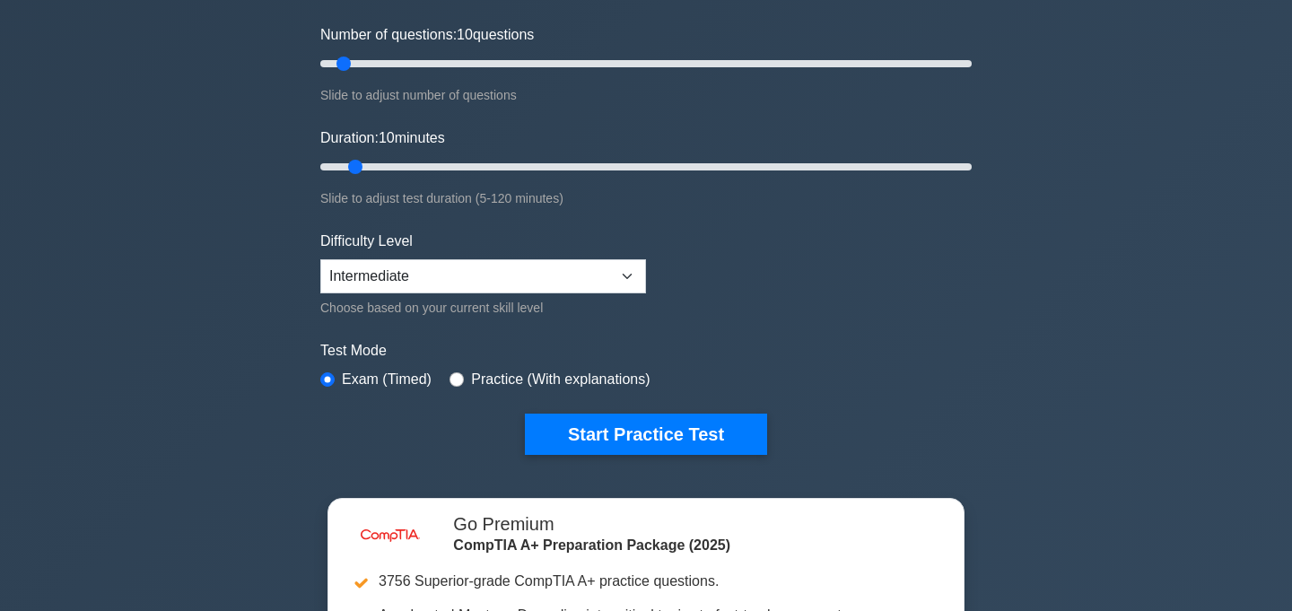
scroll to position [226, 0]
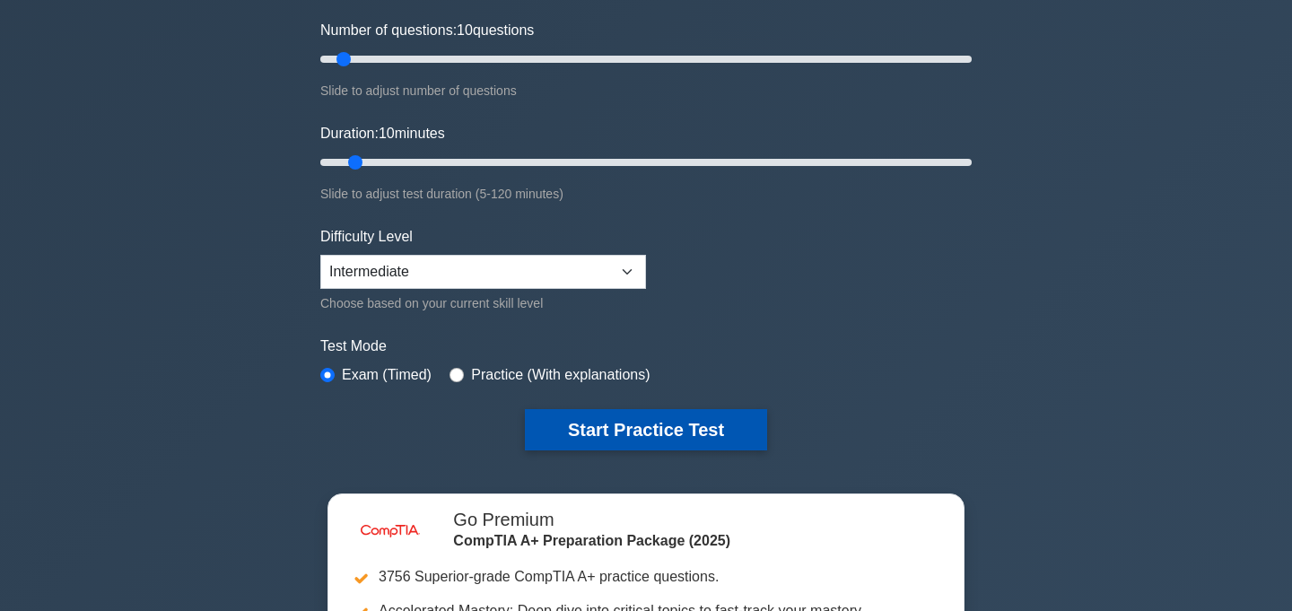
click at [590, 411] on button "Start Practice Test" at bounding box center [646, 429] width 242 height 41
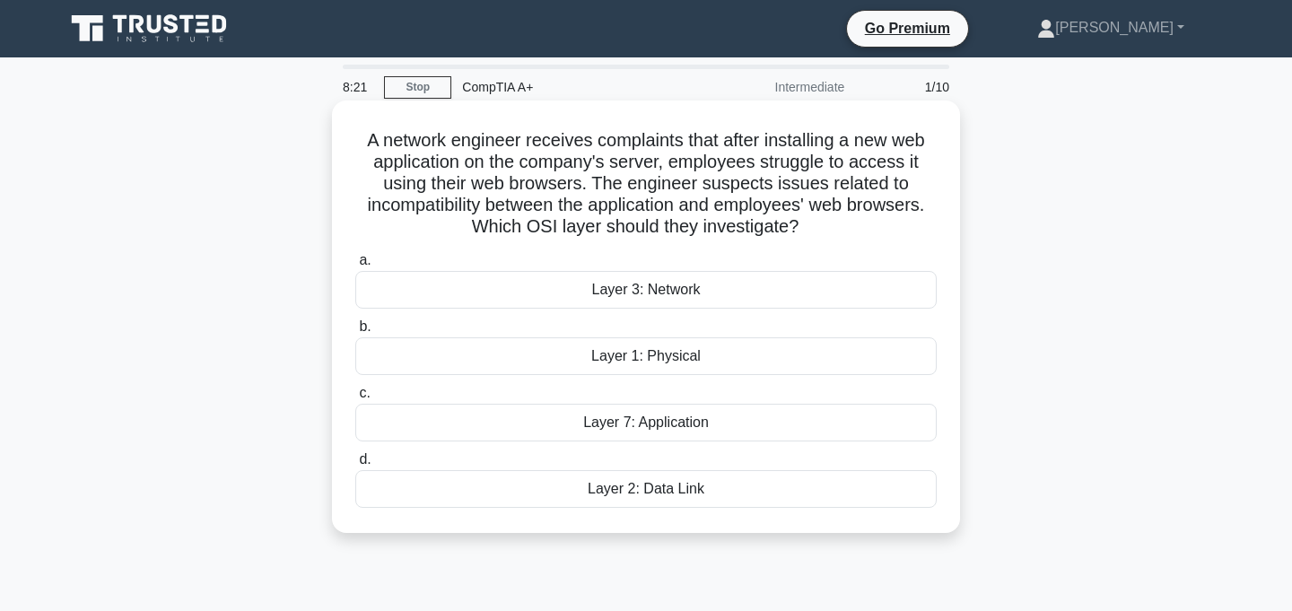
click at [671, 420] on div "Layer 7: Application" at bounding box center [645, 423] width 581 height 38
click at [355, 399] on input "c. Layer 7: Application" at bounding box center [355, 393] width 0 height 12
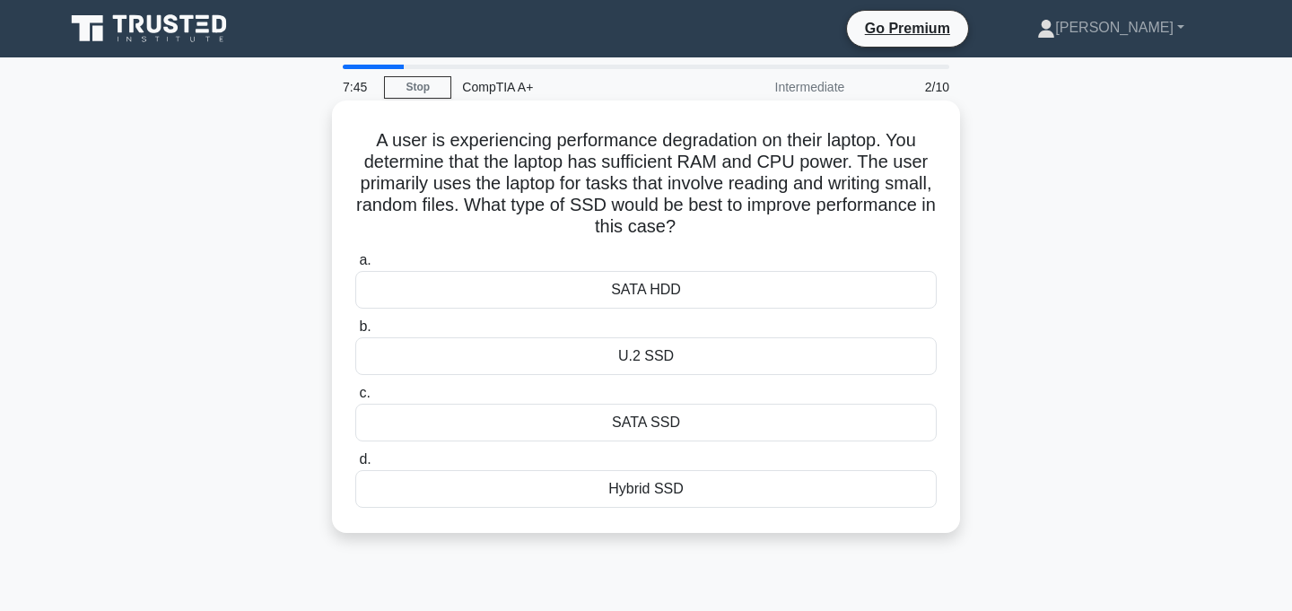
click at [678, 430] on div "SATA SSD" at bounding box center [645, 423] width 581 height 38
click at [355, 399] on input "c. SATA SSD" at bounding box center [355, 393] width 0 height 12
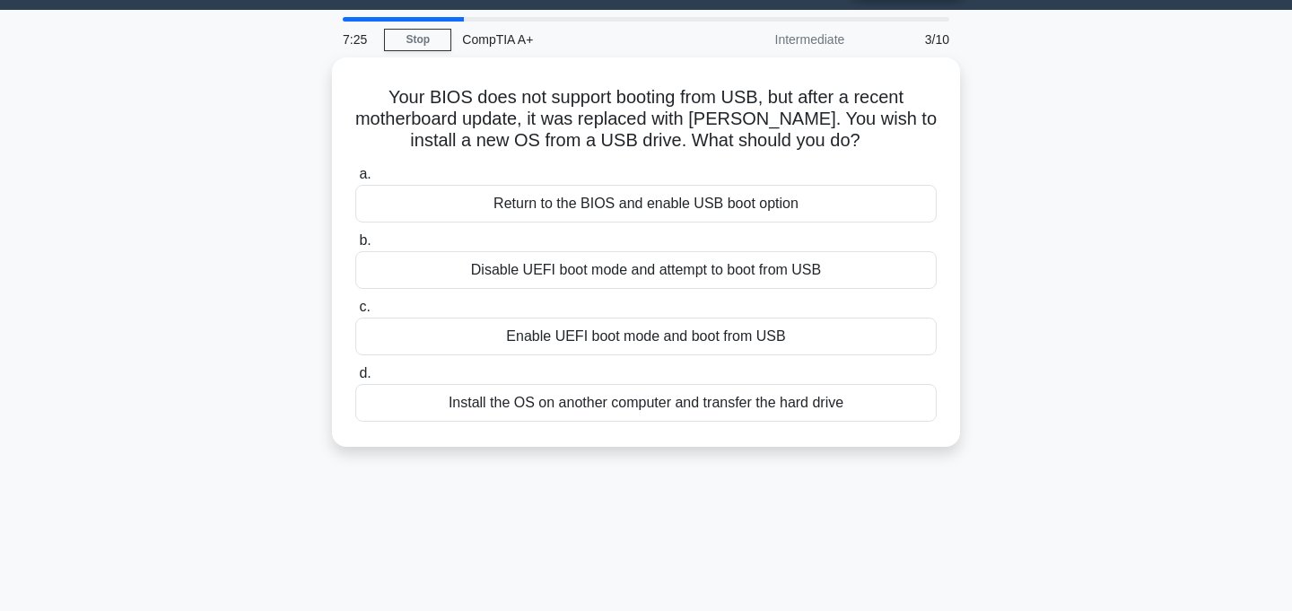
scroll to position [57, 0]
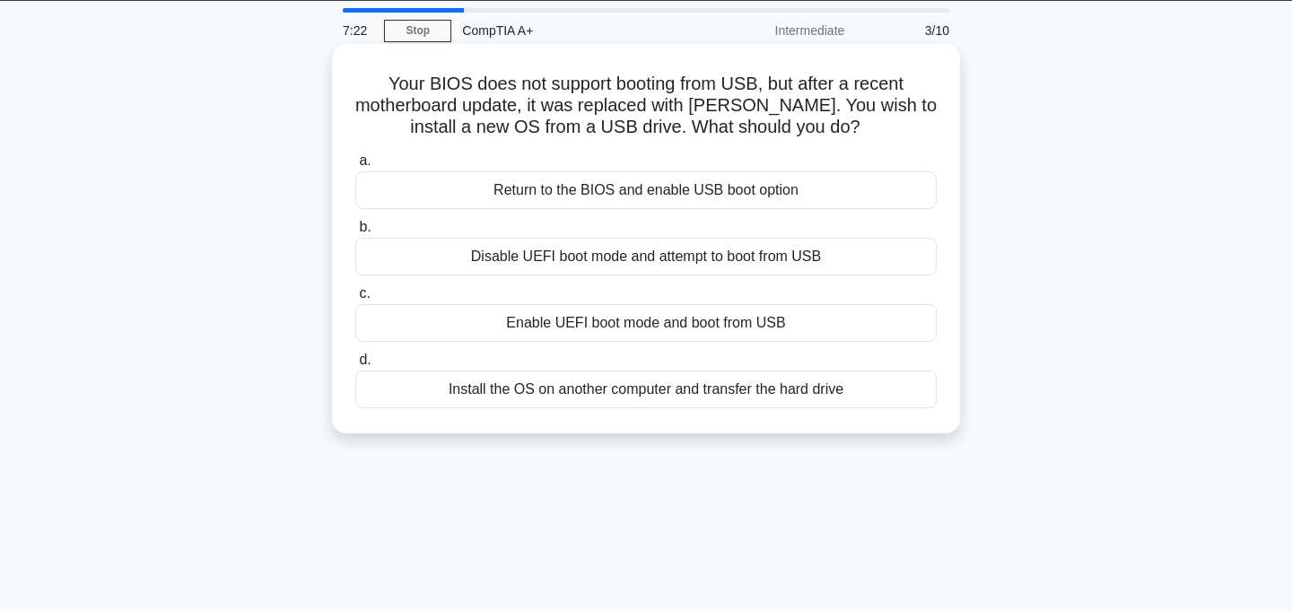
click at [813, 333] on div "Enable UEFI boot mode and boot from USB" at bounding box center [645, 323] width 581 height 38
click at [355, 300] on input "c. Enable UEFI boot mode and boot from USB" at bounding box center [355, 294] width 0 height 12
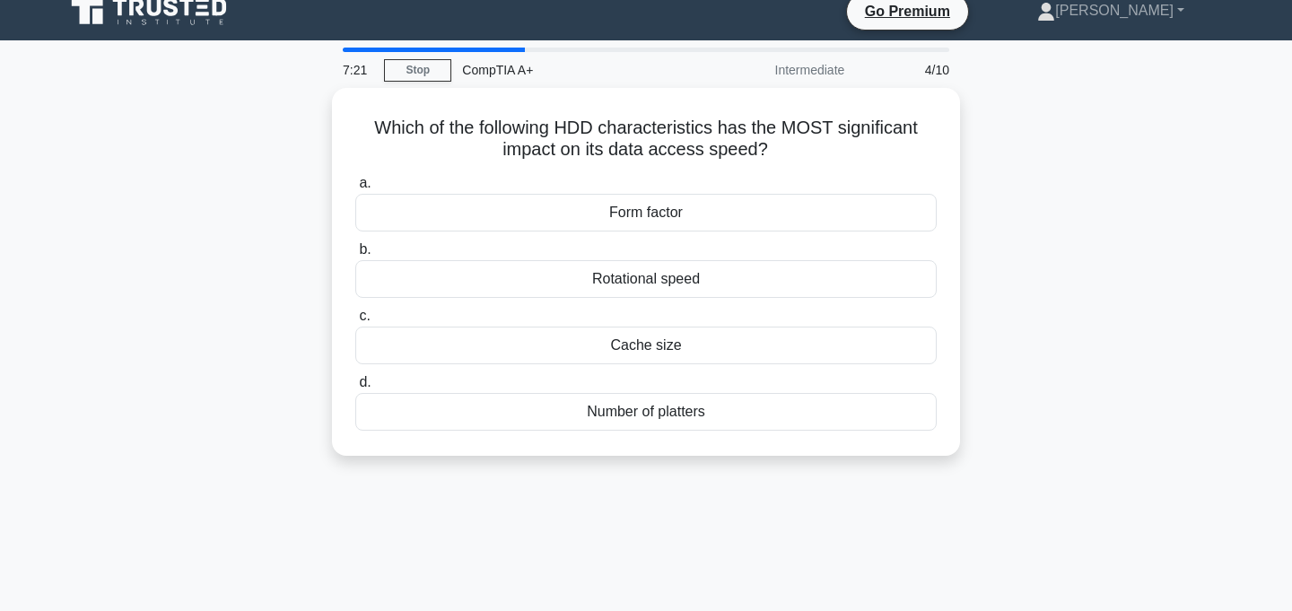
scroll to position [0, 0]
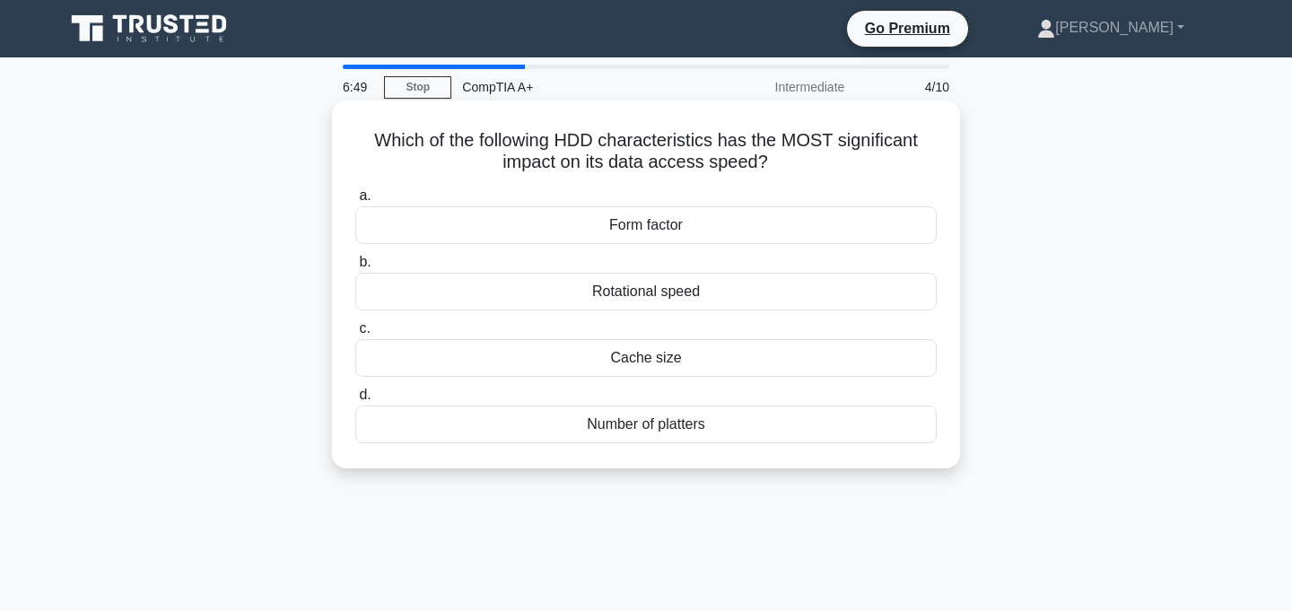
click at [834, 231] on div "Form factor" at bounding box center [645, 225] width 581 height 38
click at [355, 202] on input "a. Form factor" at bounding box center [355, 196] width 0 height 12
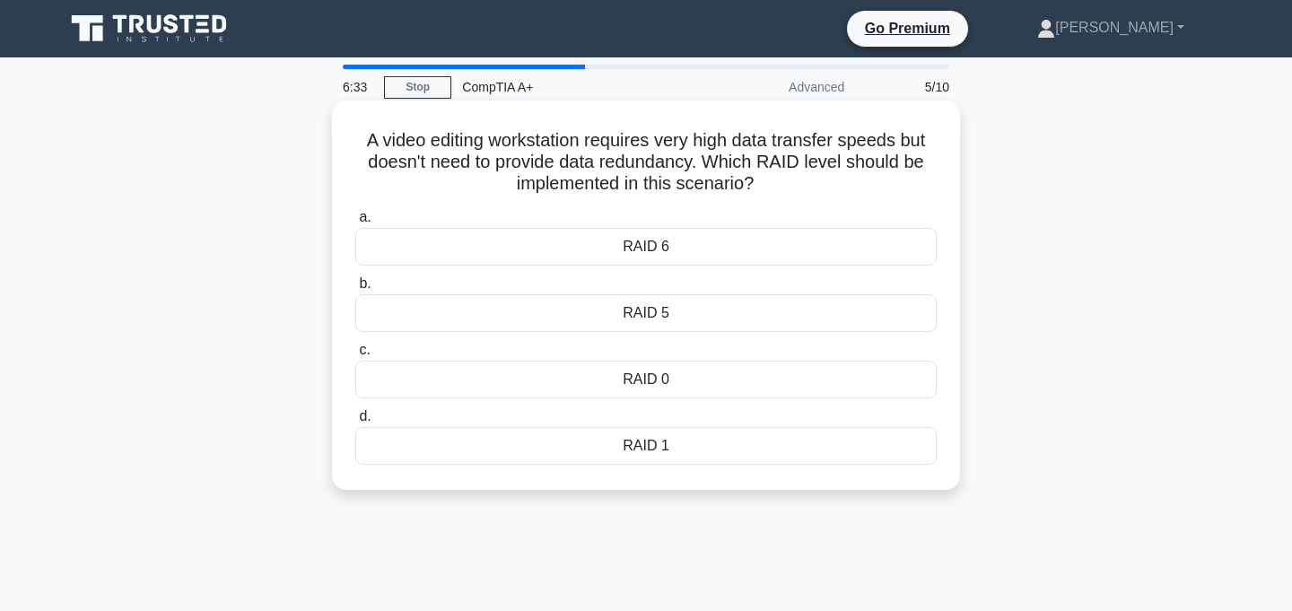
drag, startPoint x: 356, startPoint y: 133, endPoint x: 697, endPoint y: 472, distance: 480.7
click at [697, 472] on div "A video editing workstation requires very high data transfer speeds but doesn't…" at bounding box center [645, 295] width 613 height 375
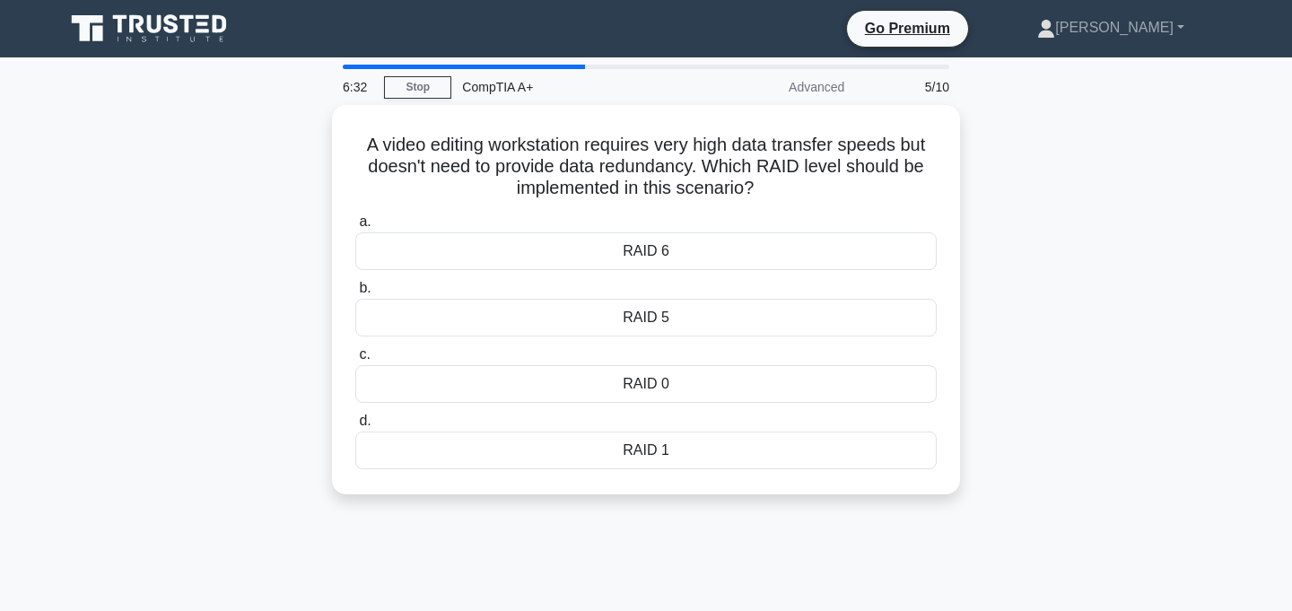
click at [1011, 312] on div "A video editing workstation requires very high data transfer speeds but doesn't…" at bounding box center [646, 310] width 1184 height 411
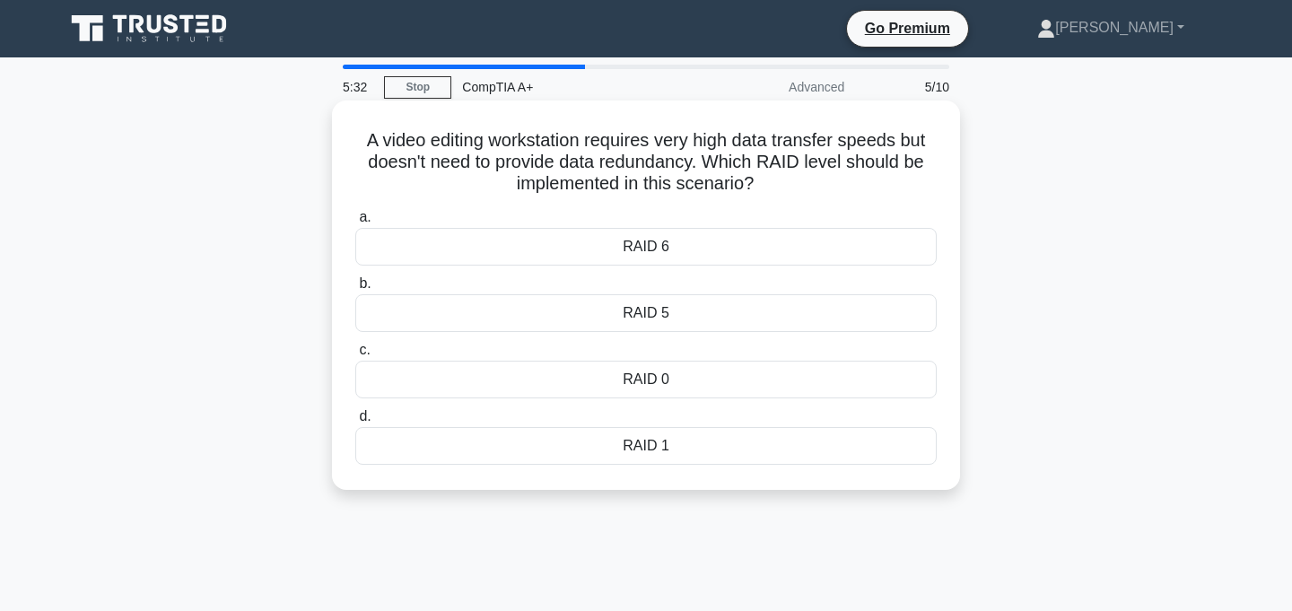
click at [663, 448] on div "RAID 1" at bounding box center [645, 446] width 581 height 38
click at [355, 422] on input "d. RAID 1" at bounding box center [355, 417] width 0 height 12
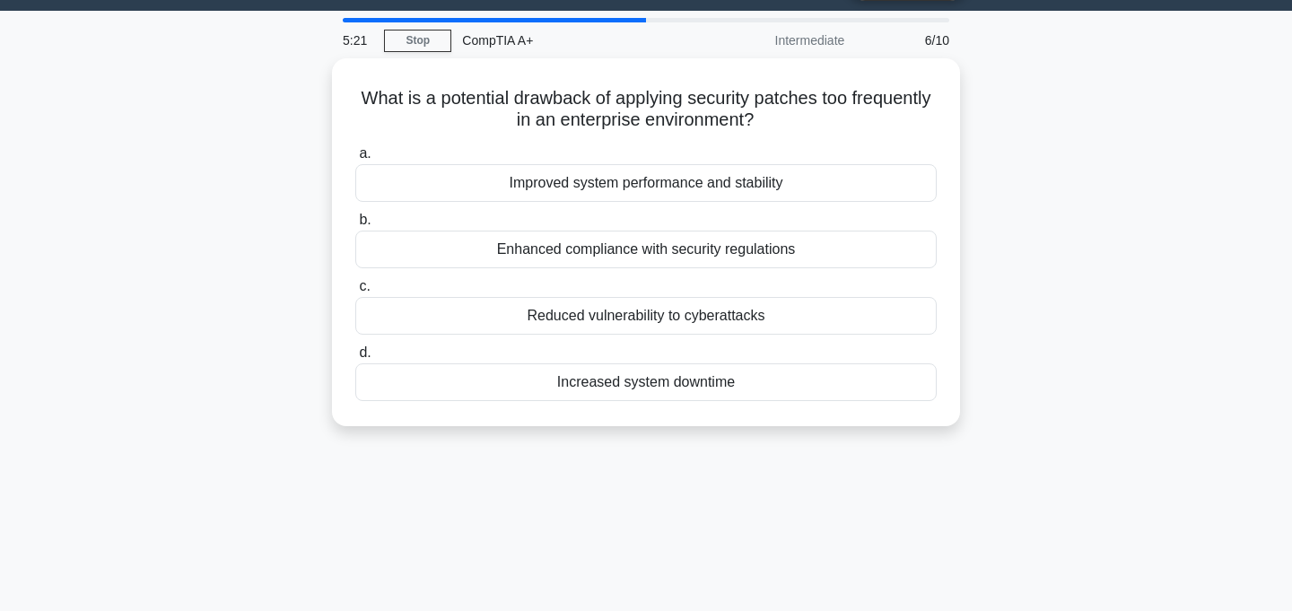
scroll to position [44, 0]
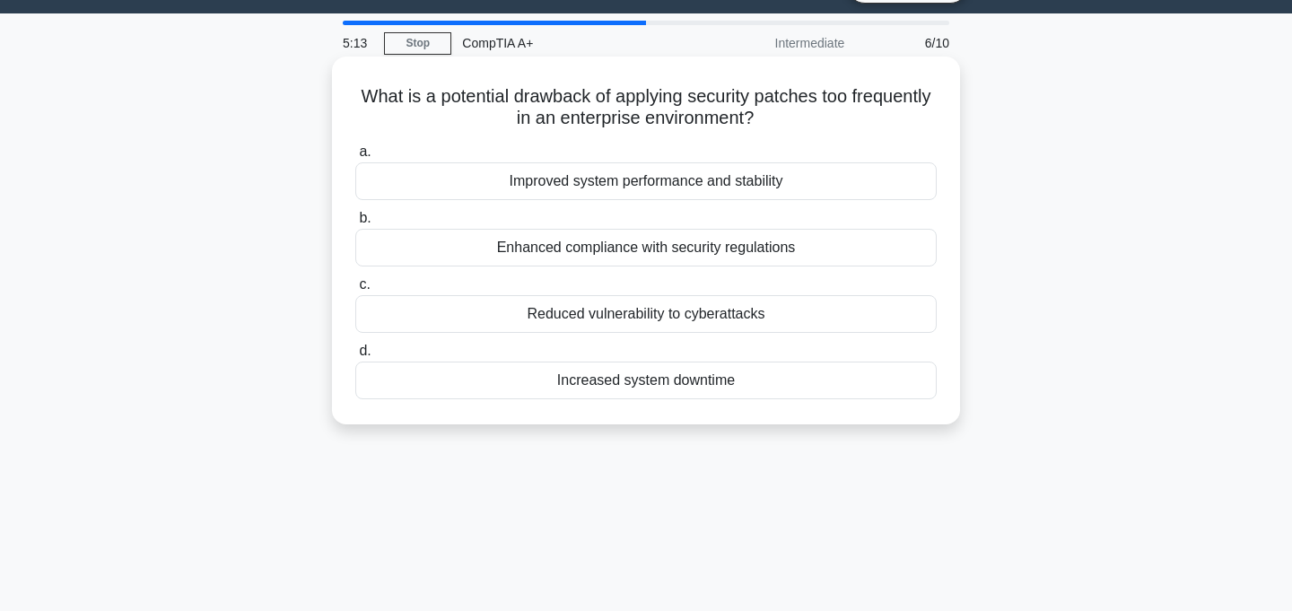
click at [755, 390] on div "Increased system downtime" at bounding box center [645, 380] width 581 height 38
click at [355, 357] on input "d. Increased system downtime" at bounding box center [355, 351] width 0 height 12
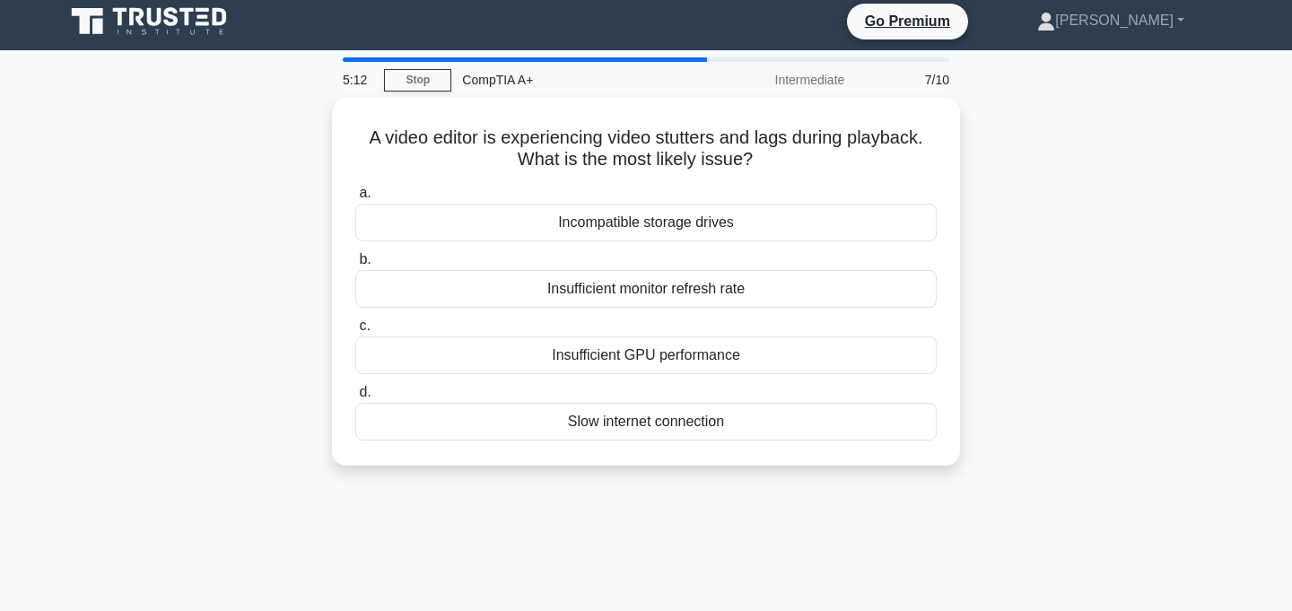
scroll to position [0, 0]
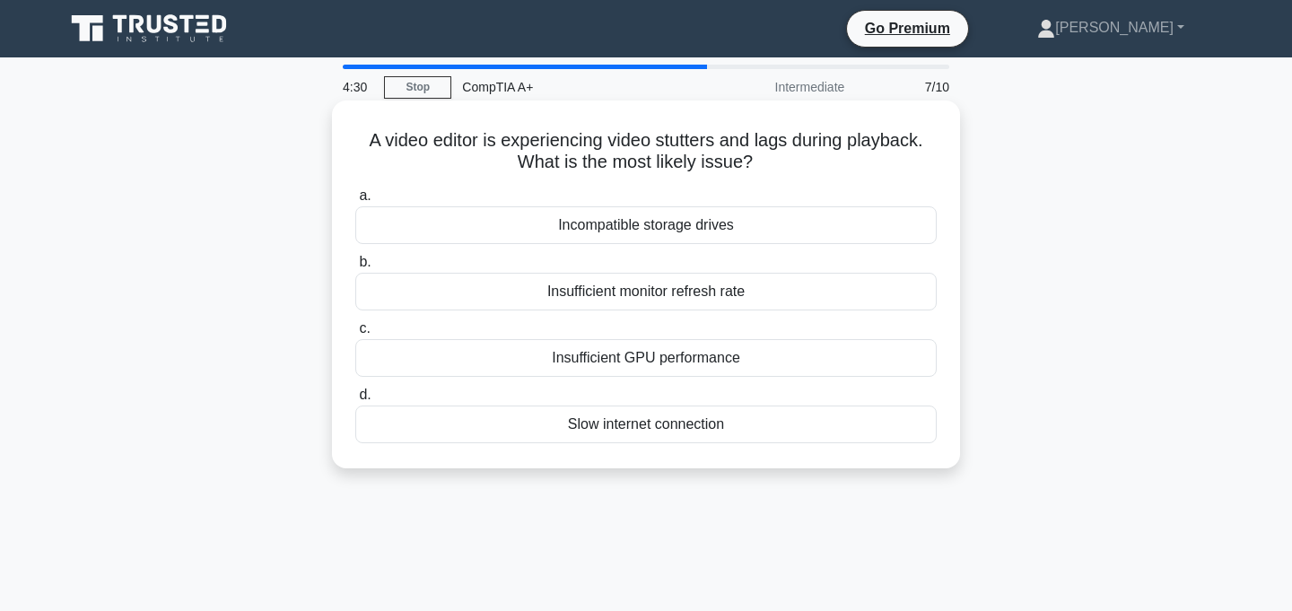
click at [651, 360] on div "Insufficient GPU performance" at bounding box center [645, 358] width 581 height 38
click at [355, 335] on input "c. Insufficient GPU performance" at bounding box center [355, 329] width 0 height 12
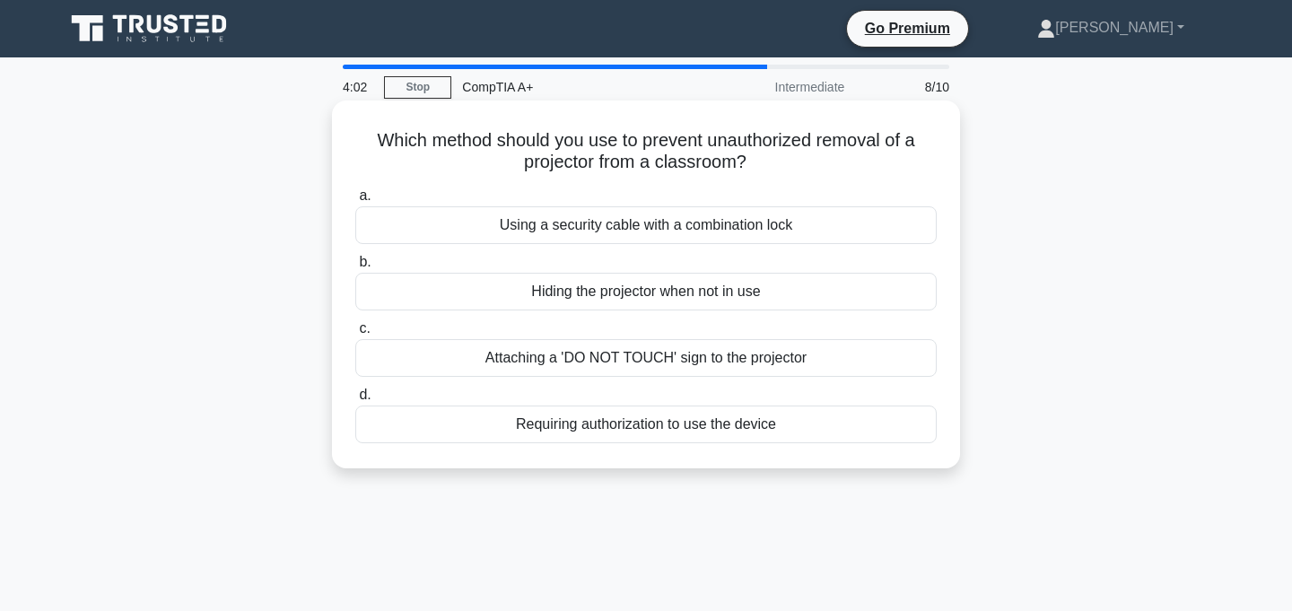
click at [640, 358] on div "Attaching a 'DO NOT TOUCH' sign to the projector" at bounding box center [645, 358] width 581 height 38
click at [355, 335] on input "c. Attaching a 'DO NOT TOUCH' sign to the projector" at bounding box center [355, 329] width 0 height 12
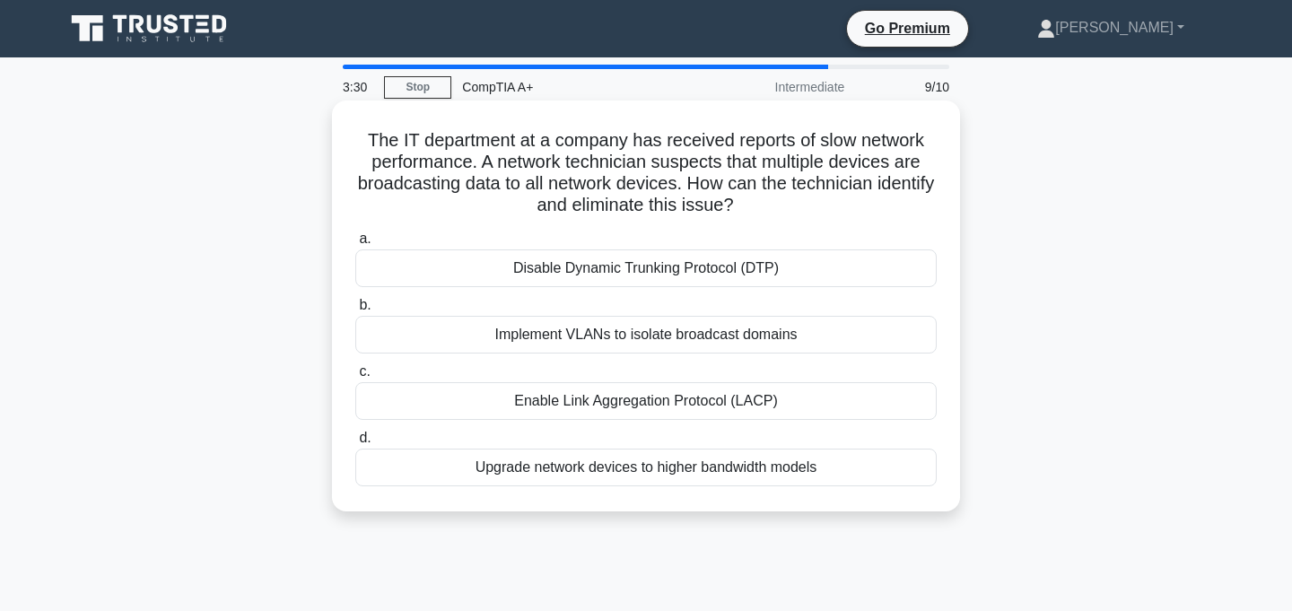
click at [670, 338] on div "Implement VLANs to isolate broadcast domains" at bounding box center [645, 335] width 581 height 38
click at [355, 311] on input "b. Implement VLANs to isolate broadcast domains" at bounding box center [355, 306] width 0 height 12
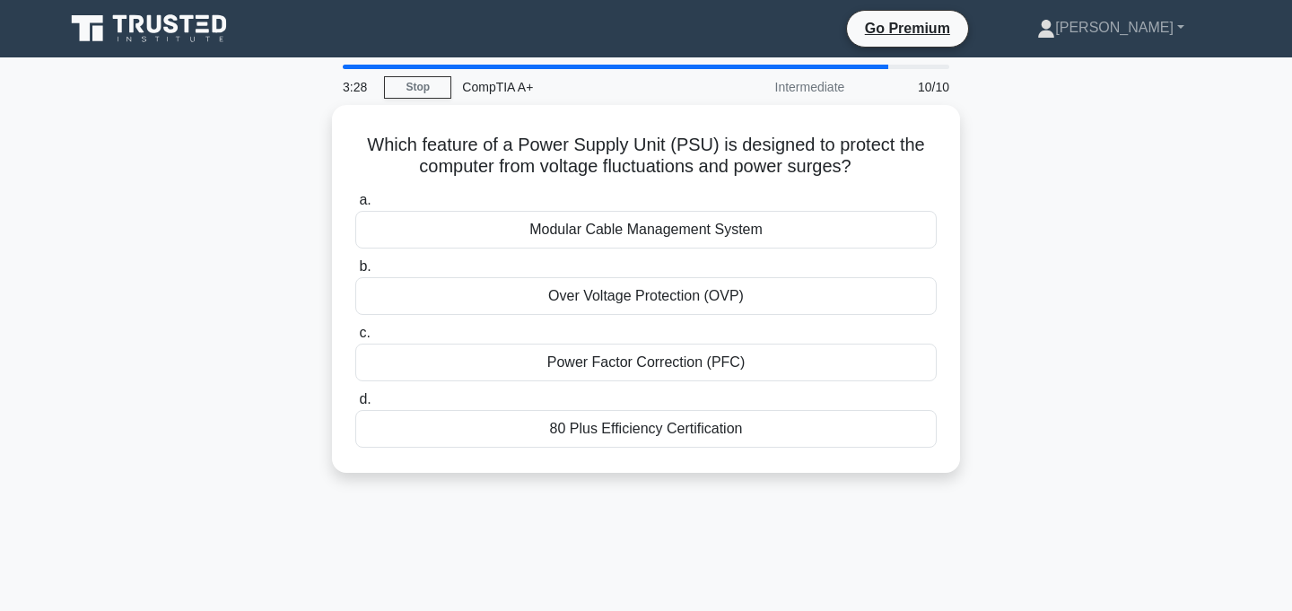
click at [1012, 294] on div "Which feature of a Power Supply Unit (PSU) is designed to protect the computer …" at bounding box center [646, 299] width 1184 height 389
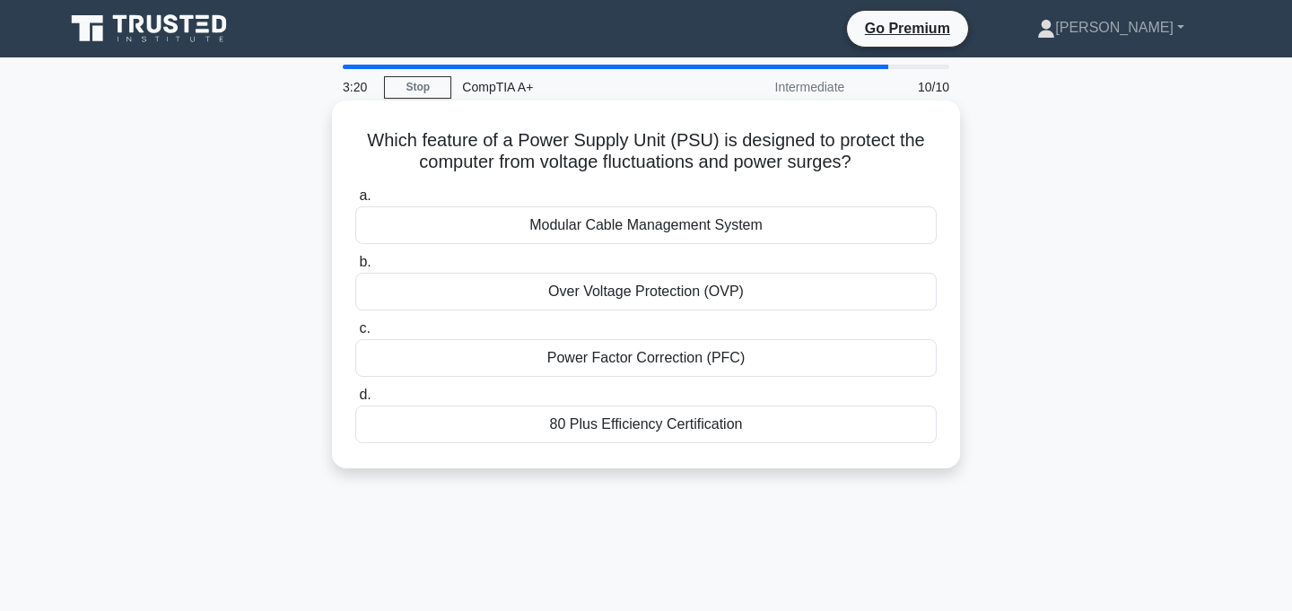
click at [737, 425] on div "80 Plus Efficiency Certification" at bounding box center [645, 424] width 581 height 38
click at [355, 401] on input "d. 80 Plus Efficiency Certification" at bounding box center [355, 395] width 0 height 12
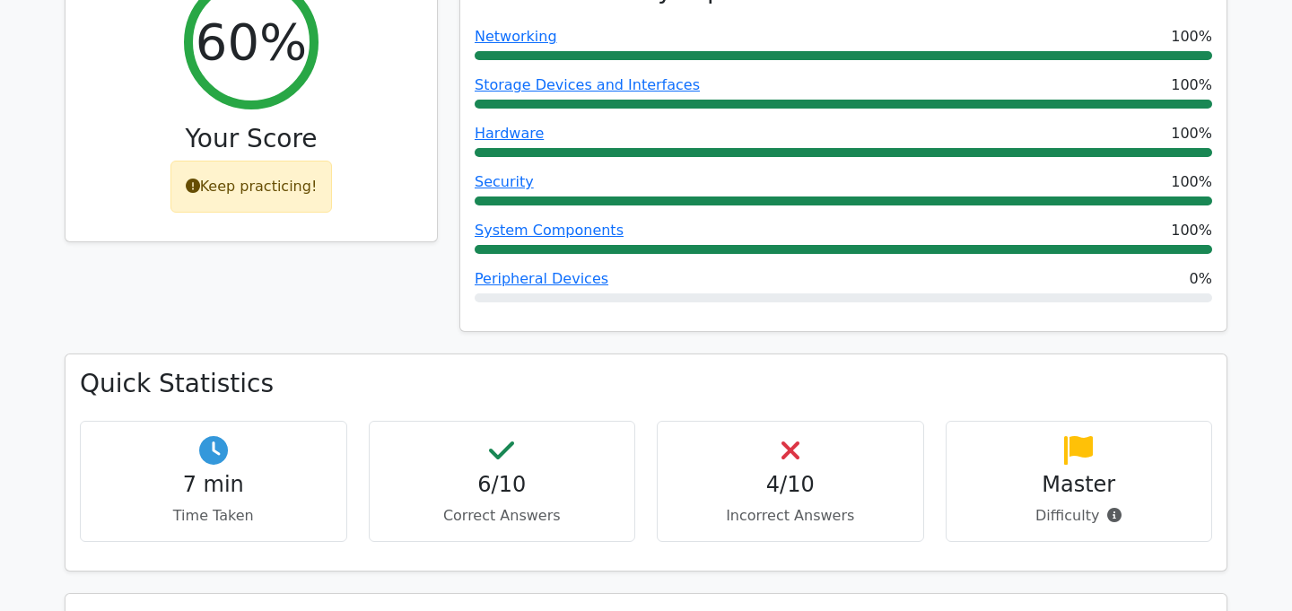
scroll to position [701, 0]
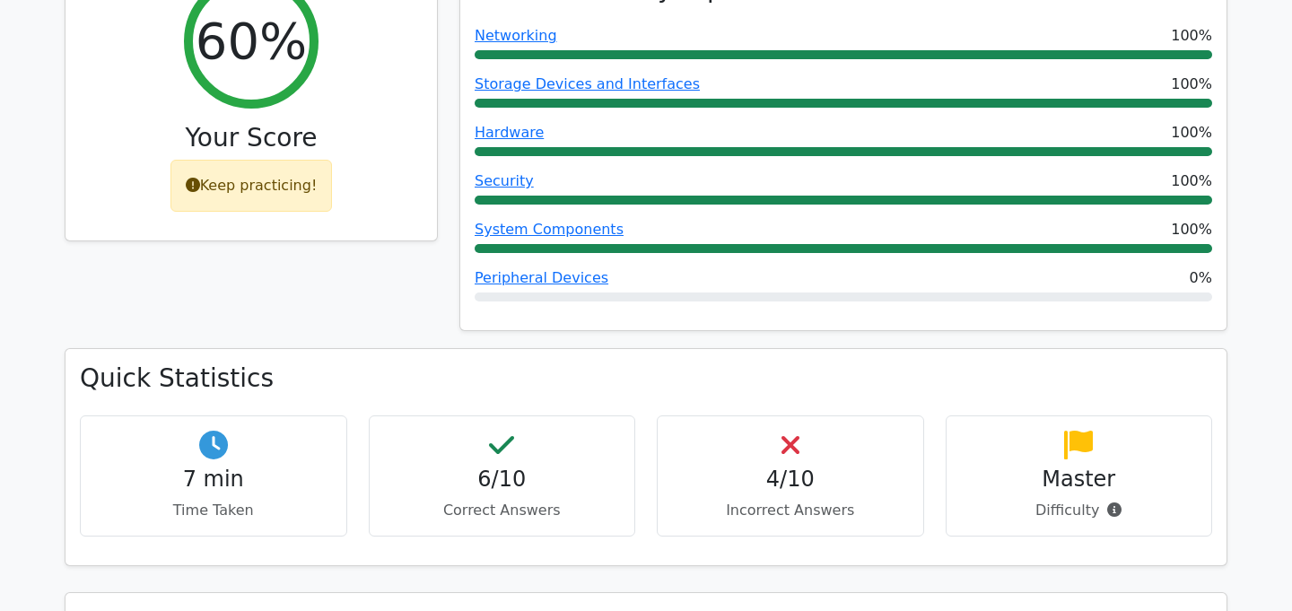
click at [772, 415] on div "4/10 Incorrect Answers" at bounding box center [790, 475] width 267 height 121
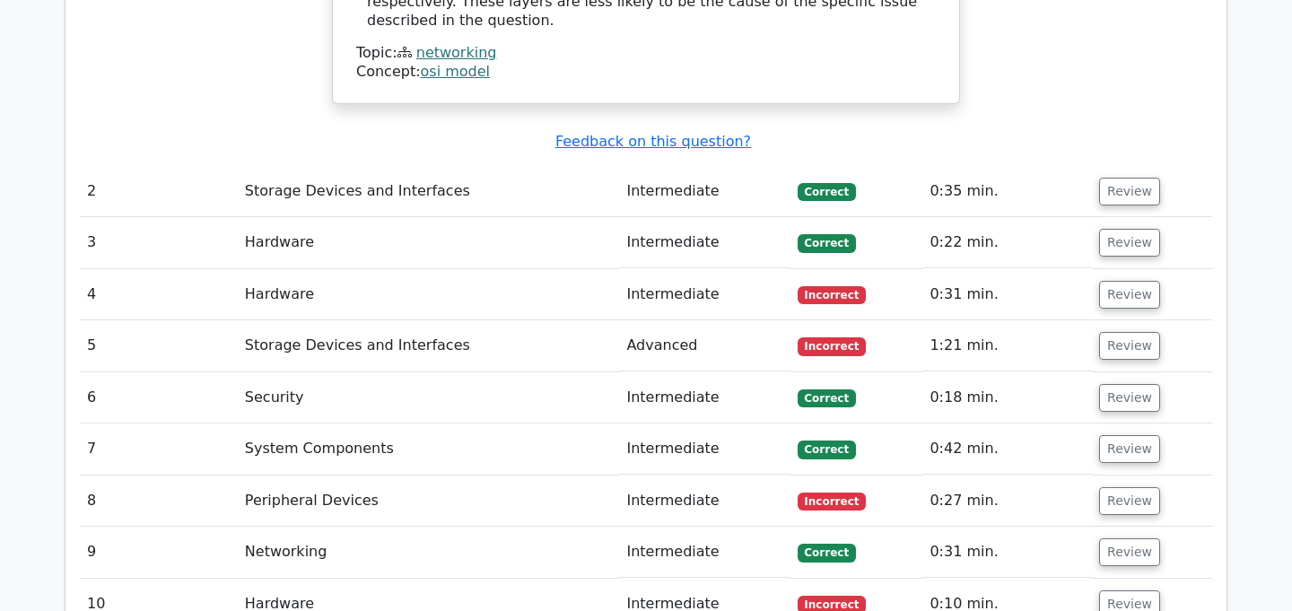
scroll to position [2111, 0]
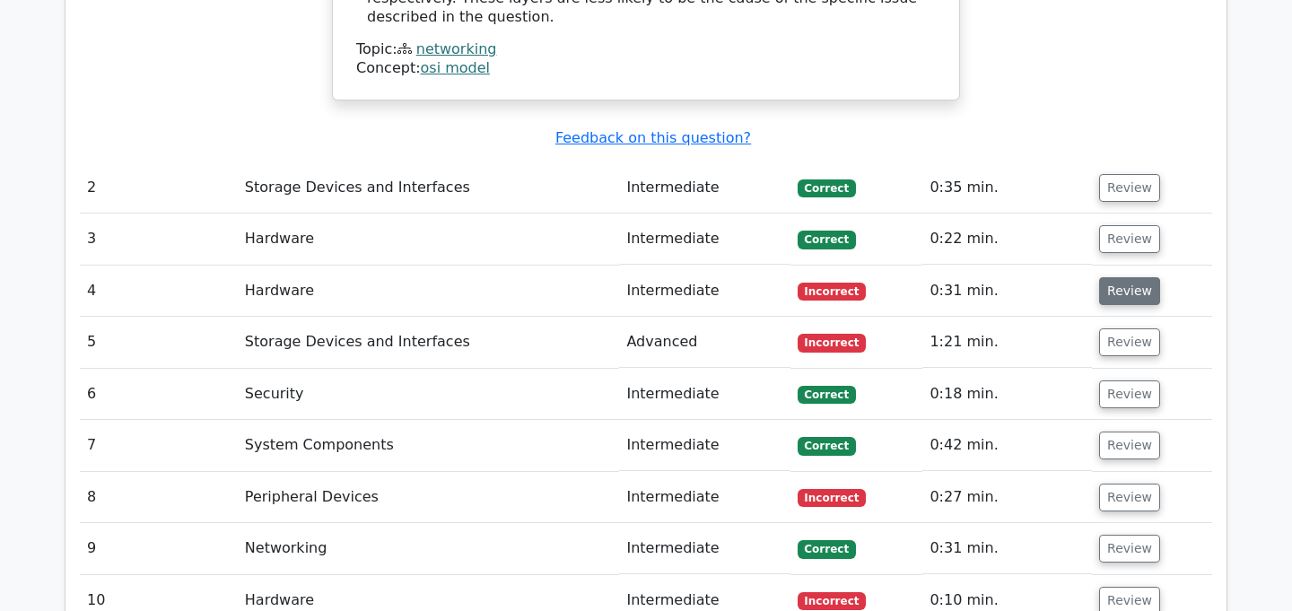
click at [1112, 277] on button "Review" at bounding box center [1129, 291] width 61 height 28
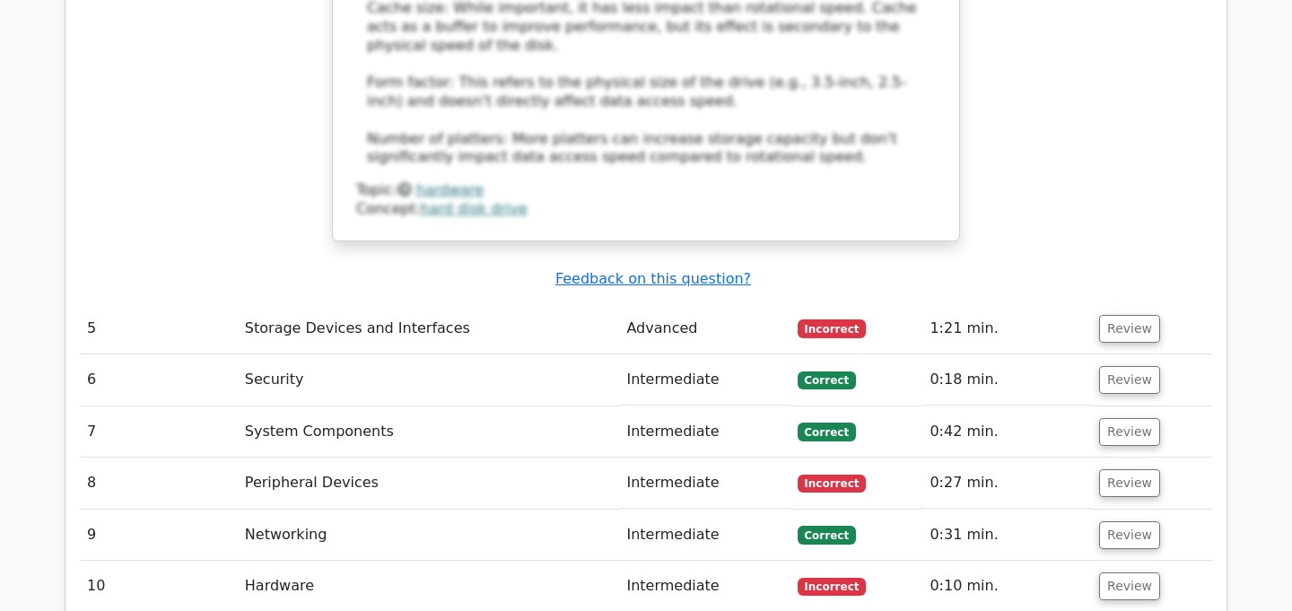
scroll to position [2962, 0]
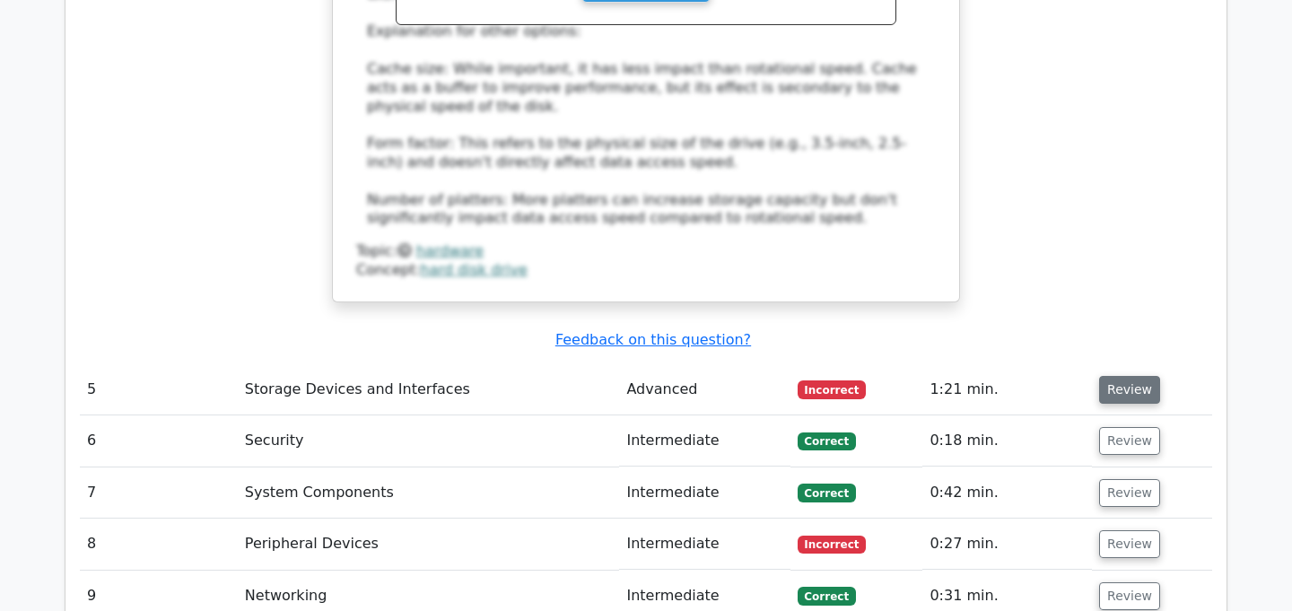
click at [1125, 376] on button "Review" at bounding box center [1129, 390] width 61 height 28
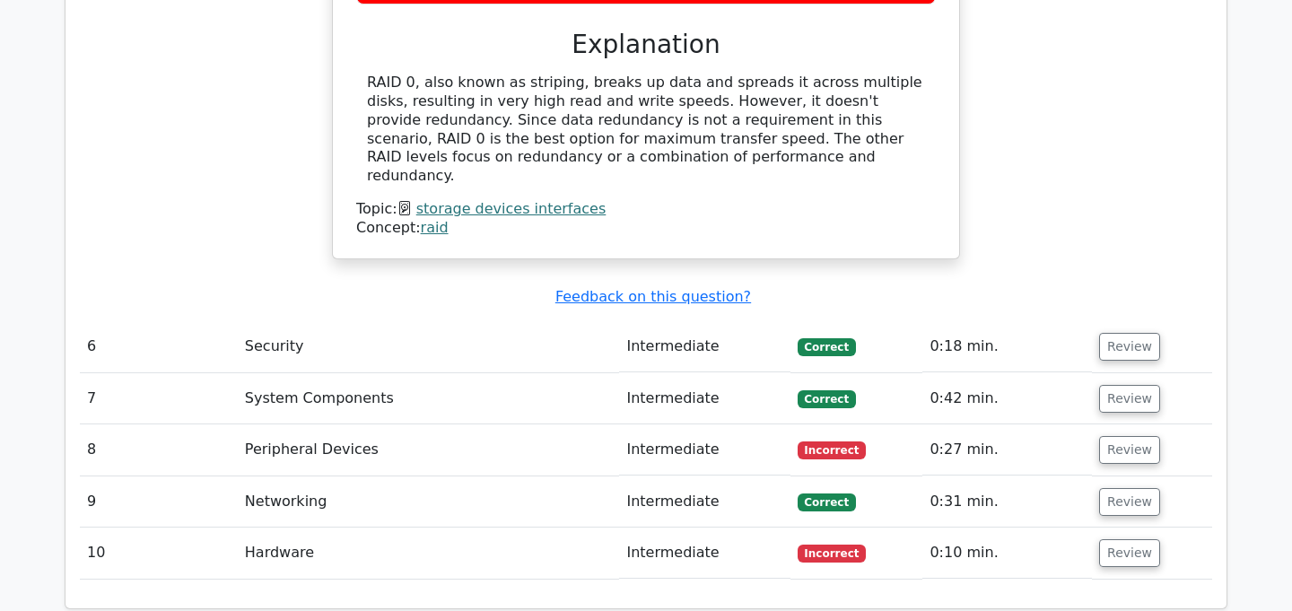
scroll to position [3747, 0]
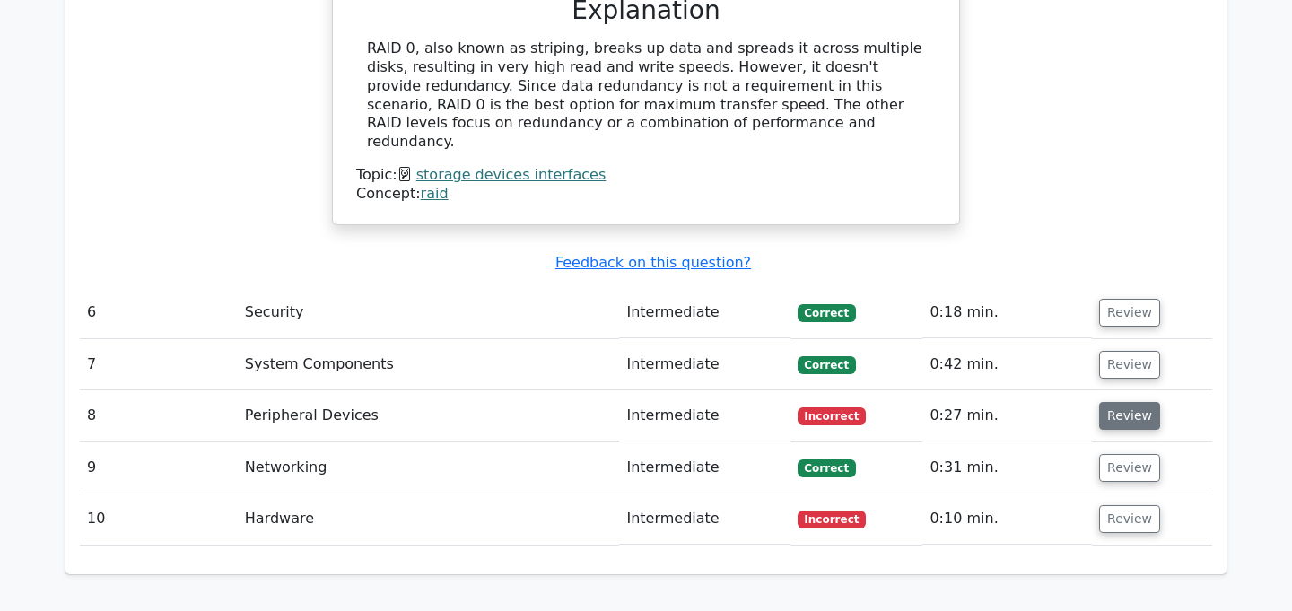
click at [1101, 402] on button "Review" at bounding box center [1129, 416] width 61 height 28
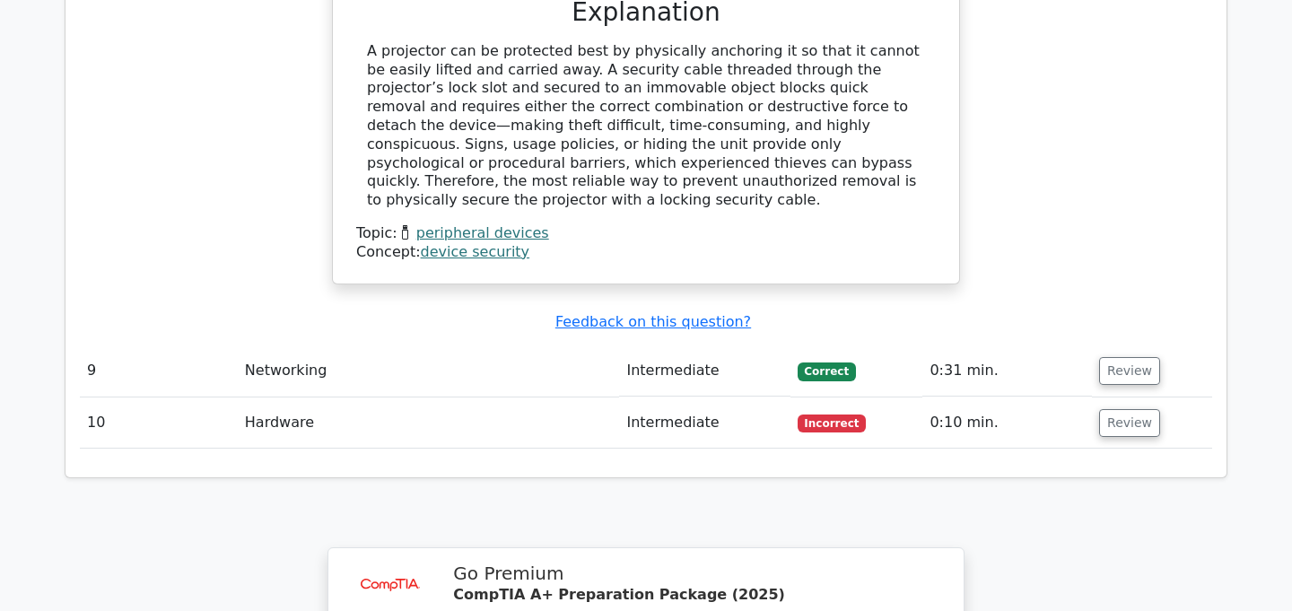
scroll to position [4590, 0]
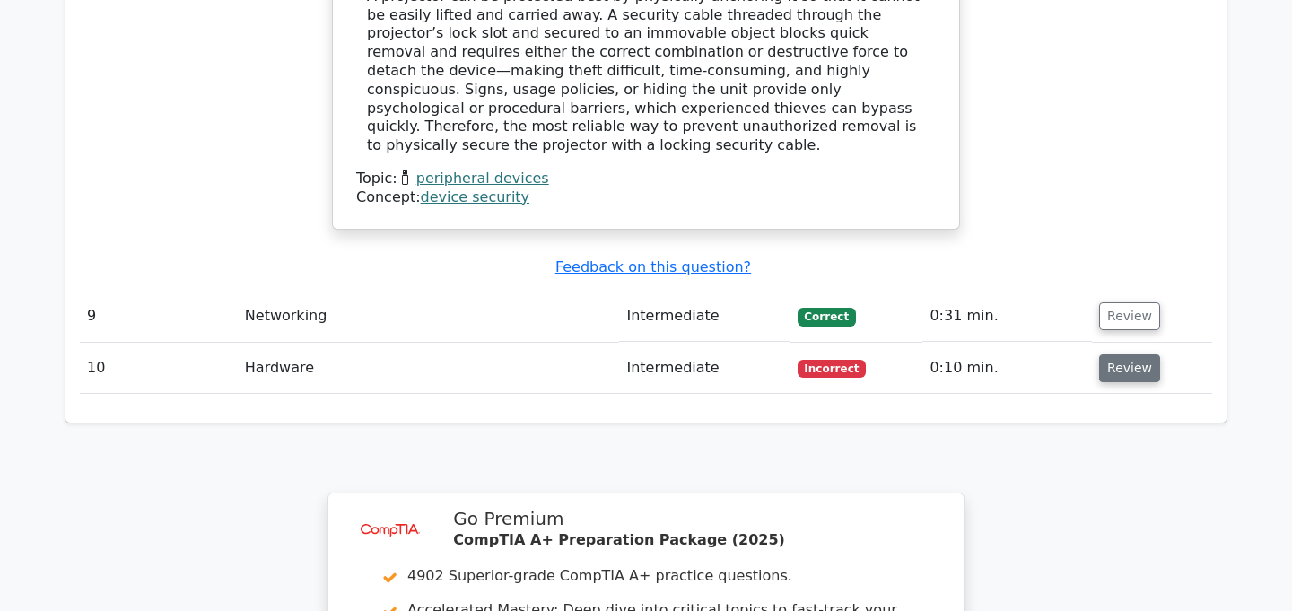
click at [1108, 354] on button "Review" at bounding box center [1129, 368] width 61 height 28
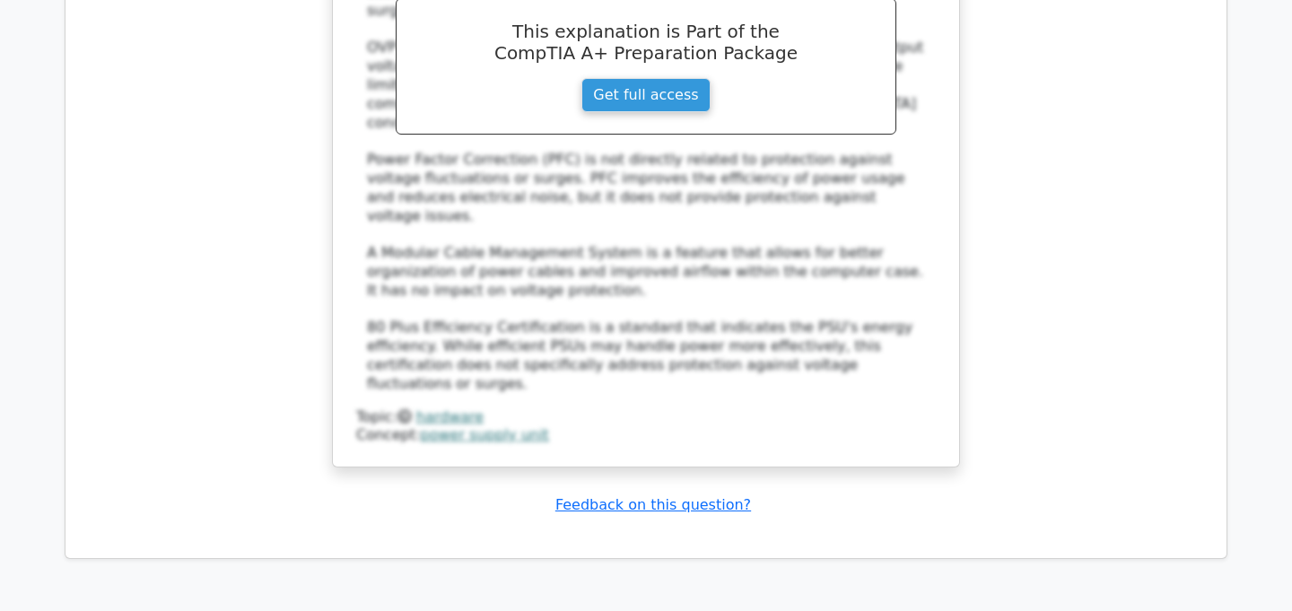
scroll to position [5431, 0]
